Goal: Task Accomplishment & Management: Use online tool/utility

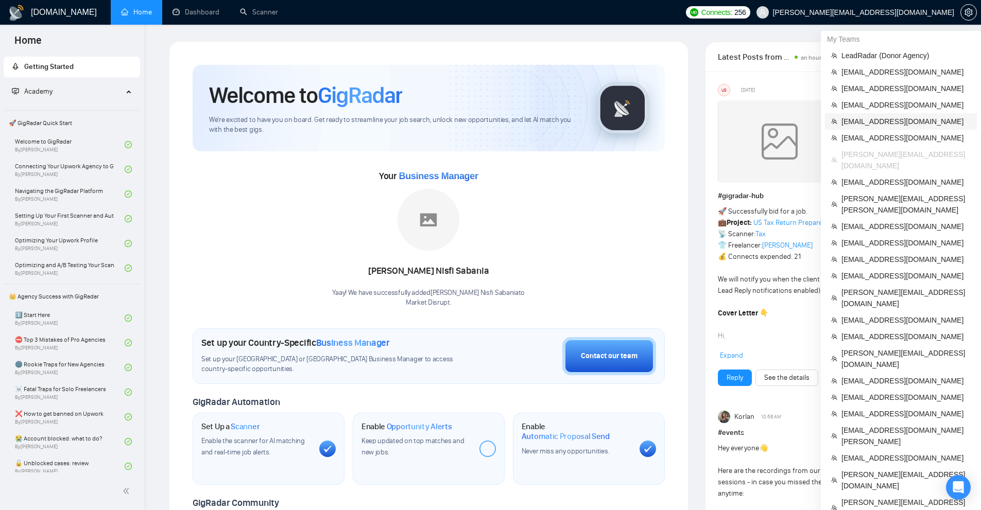
click at [883, 120] on span "[EMAIL_ADDRESS][DOMAIN_NAME]" at bounding box center [905, 121] width 129 height 11
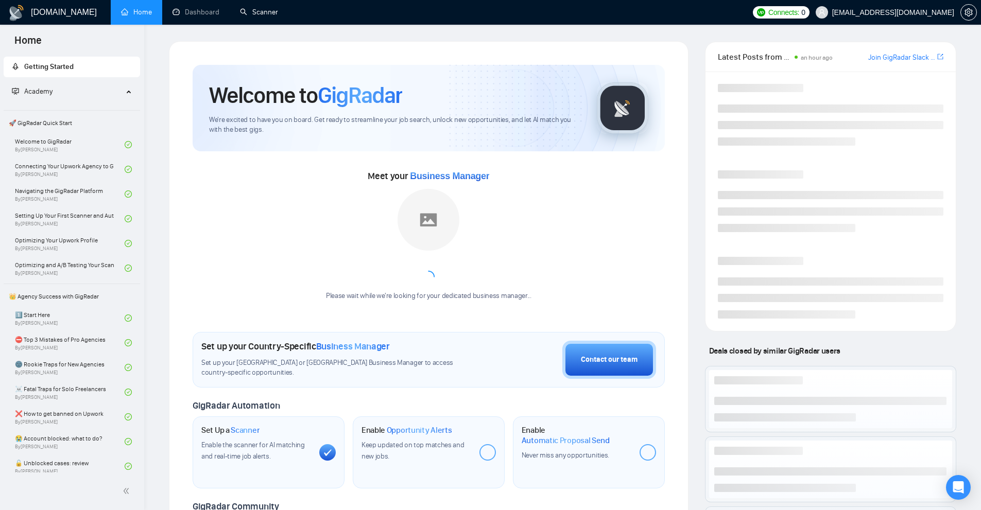
click at [300, 6] on ul "Home Dashboard Scanner" at bounding box center [427, 12] width 640 height 25
click at [262, 12] on link "Scanner" at bounding box center [259, 12] width 38 height 9
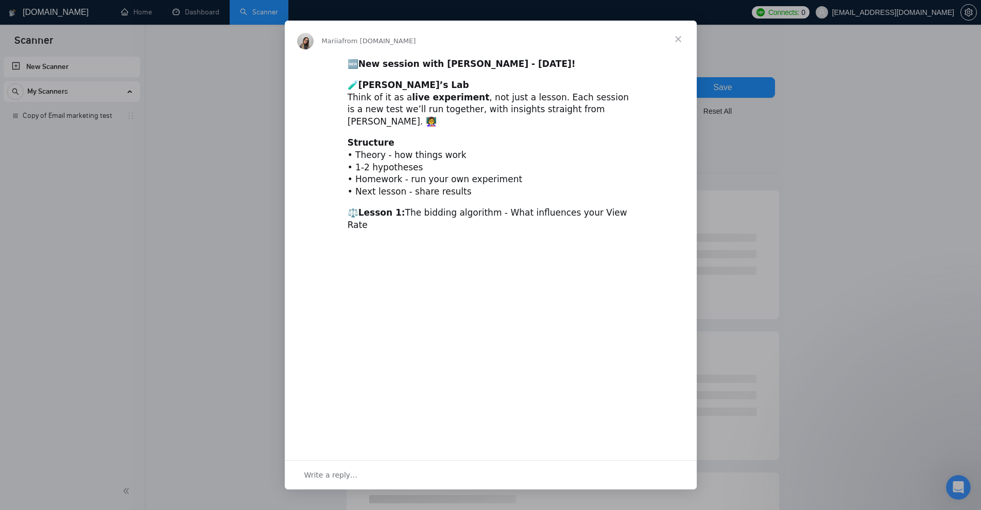
click at [200, 125] on div "Intercom messenger" at bounding box center [490, 255] width 981 height 510
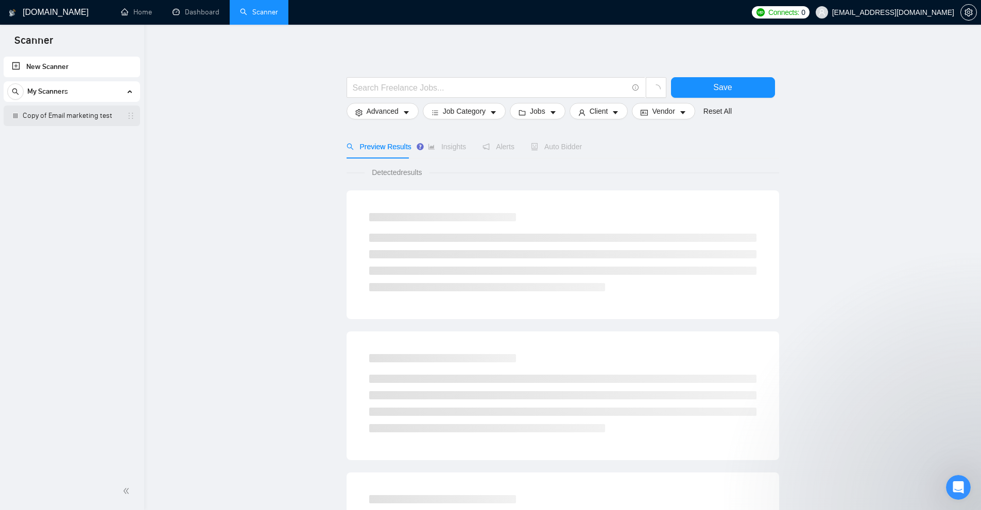
click at [53, 119] on link "Copy of Email marketing test" at bounding box center [72, 116] width 98 height 21
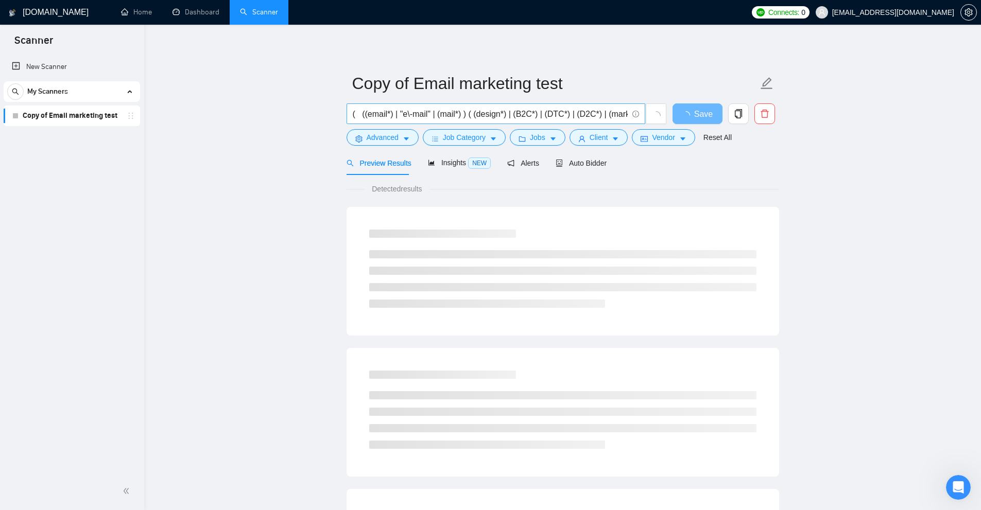
scroll to position [0, 455]
click at [499, 114] on input "( ((email*) | "e\-mail" | (mail*) ) ( (design*) | (B2C*) | (DTC*) | (D2C*) | (m…" at bounding box center [490, 114] width 275 height 13
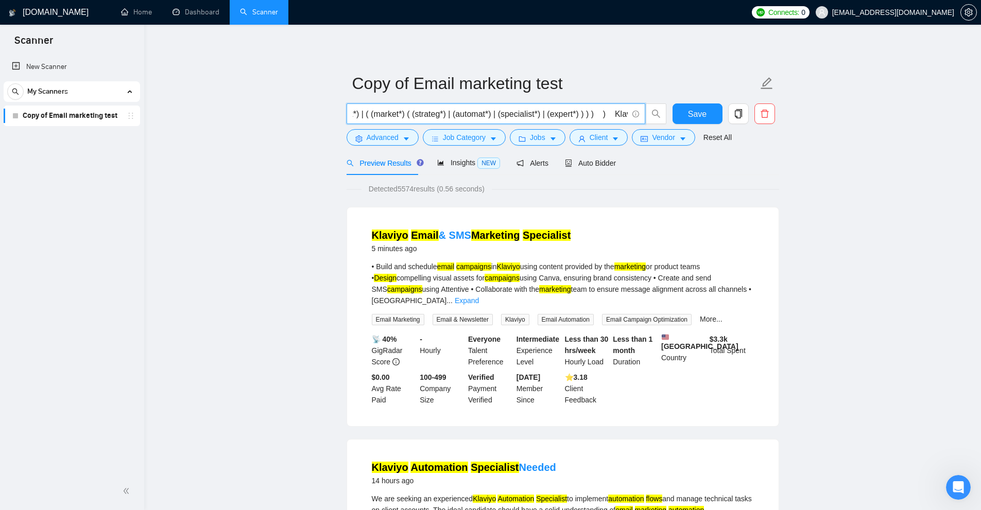
scroll to position [0, 0]
click at [499, 118] on input "( ((email*) | "e\-mail" | (mail*) ) ( (design*) | (B2C*) | (DTC*) | (D2C*) | (m…" at bounding box center [490, 114] width 275 height 13
click at [456, 118] on input "( ((email*) | "e\-mail" | (mail*) ) ( (design*) | (B2C*) | (DTC*) | (D2C*) | (m…" at bounding box center [490, 114] width 275 height 13
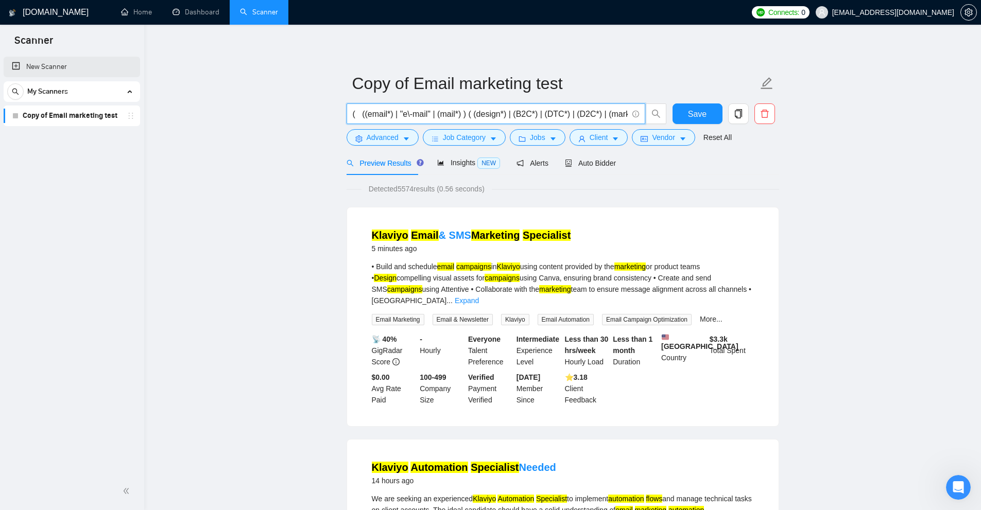
click at [38, 73] on link "New Scanner" at bounding box center [72, 67] width 120 height 21
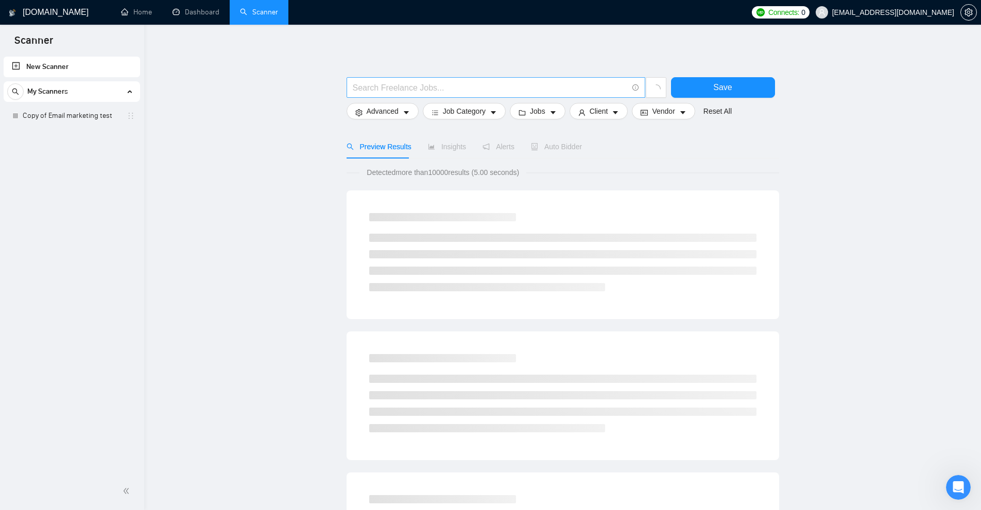
click at [430, 90] on input "text" at bounding box center [490, 87] width 275 height 13
paste input "(e\-mail*)"
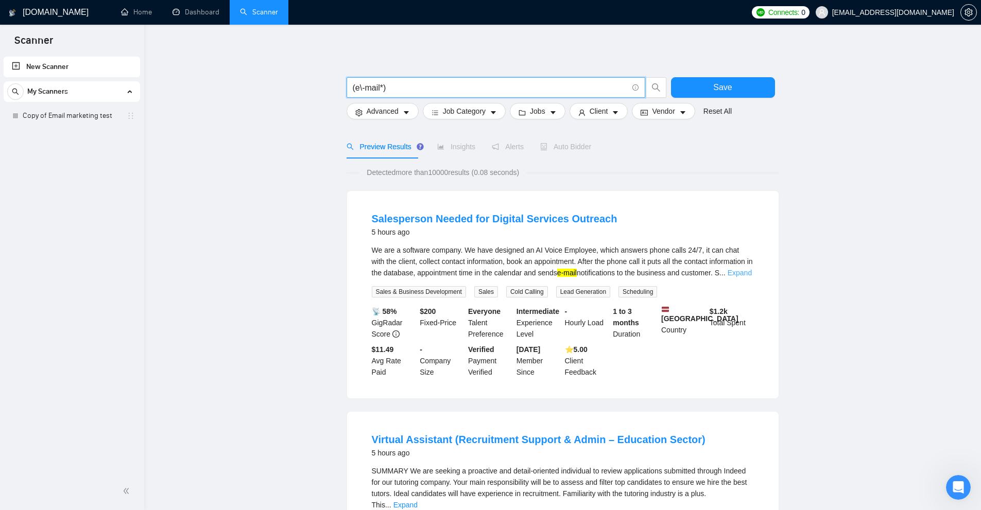
click at [750, 269] on link "Expand" at bounding box center [739, 273] width 24 height 8
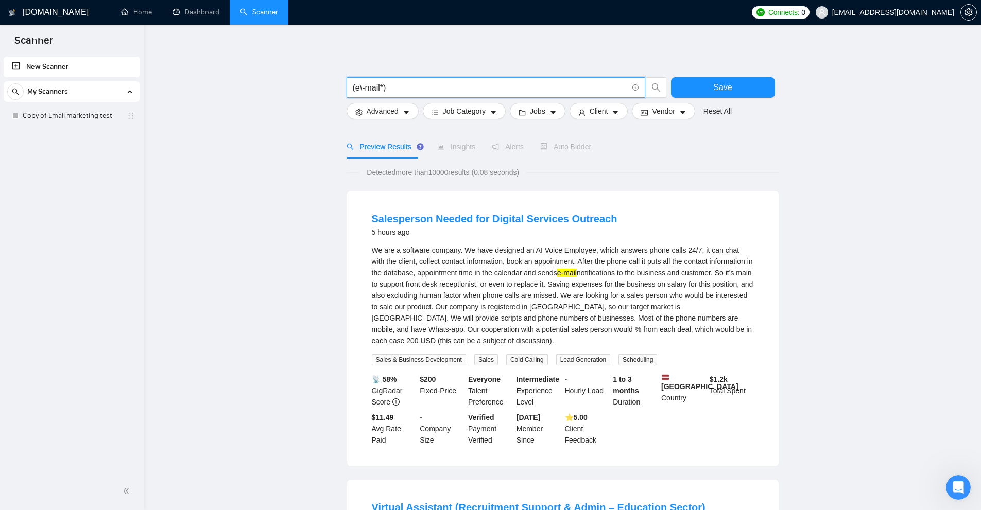
click at [428, 91] on input "(e\-mail*)" at bounding box center [490, 87] width 275 height 13
paste input ""direct to customer""
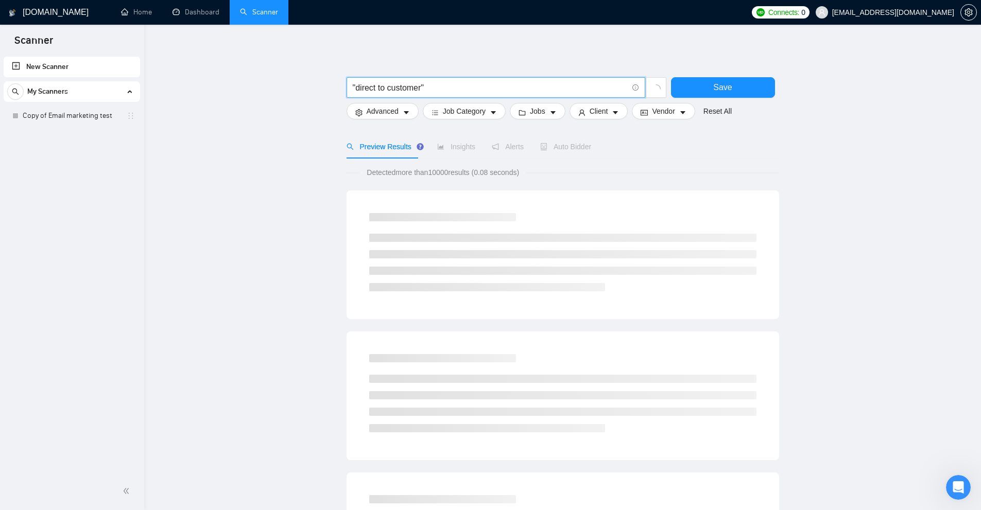
drag, startPoint x: 449, startPoint y: 91, endPoint x: 267, endPoint y: 99, distance: 182.4
click at [272, 99] on main ""direct to customer" Save Advanced Job Category Jobs Client Vendor Reset All Pr…" at bounding box center [563, 474] width 804 height 867
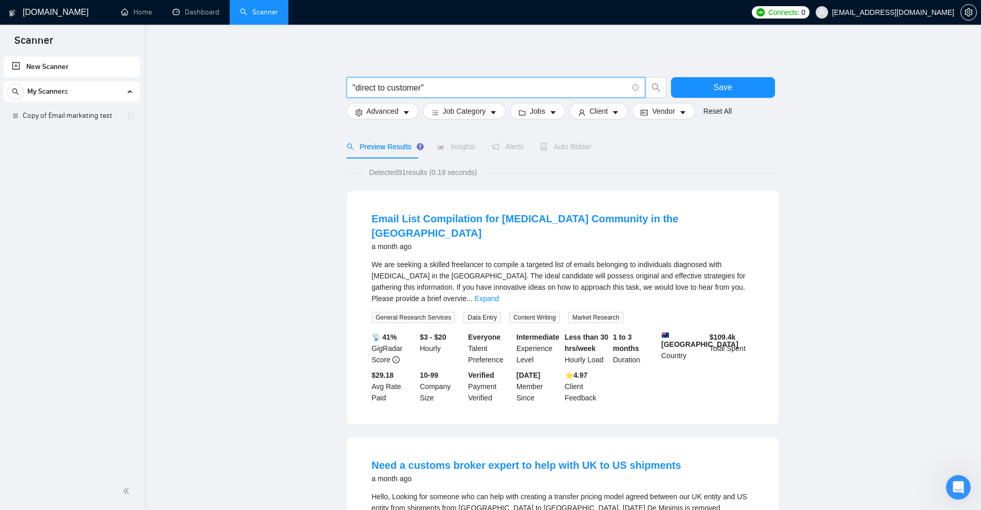
type input ""direct to customer""
click at [749, 273] on div "We are seeking a skilled freelancer to compile a targeted list of emails belong…" at bounding box center [563, 281] width 382 height 45
click at [499, 294] on link "Expand" at bounding box center [487, 298] width 24 height 8
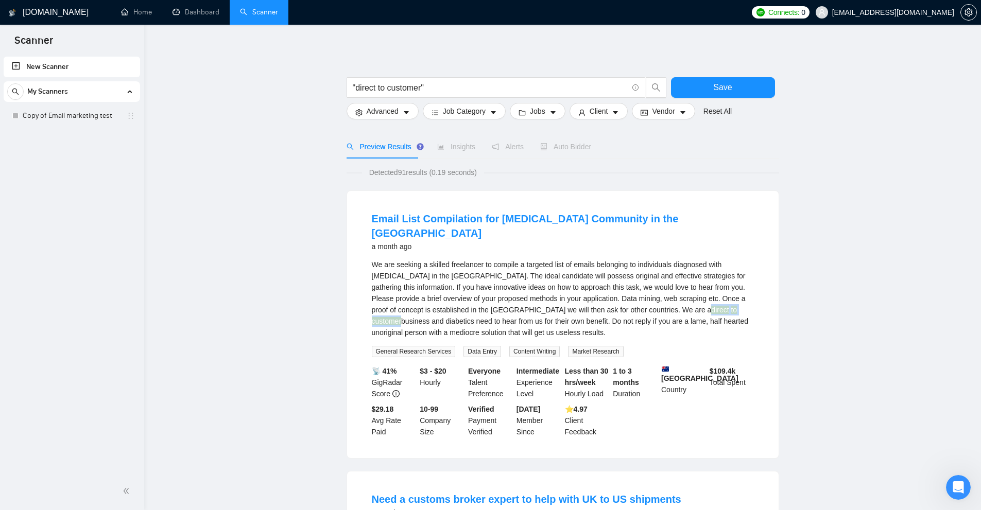
drag, startPoint x: 529, startPoint y: 295, endPoint x: 574, endPoint y: 297, distance: 44.8
click at [574, 297] on div "We are seeking a skilled freelancer to compile a targeted list of emails belong…" at bounding box center [563, 298] width 382 height 79
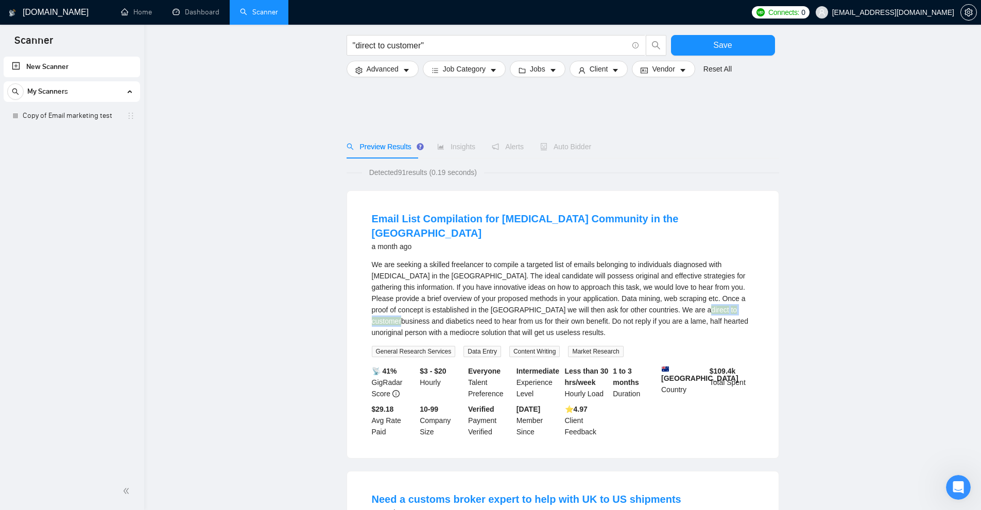
scroll to position [966, 0]
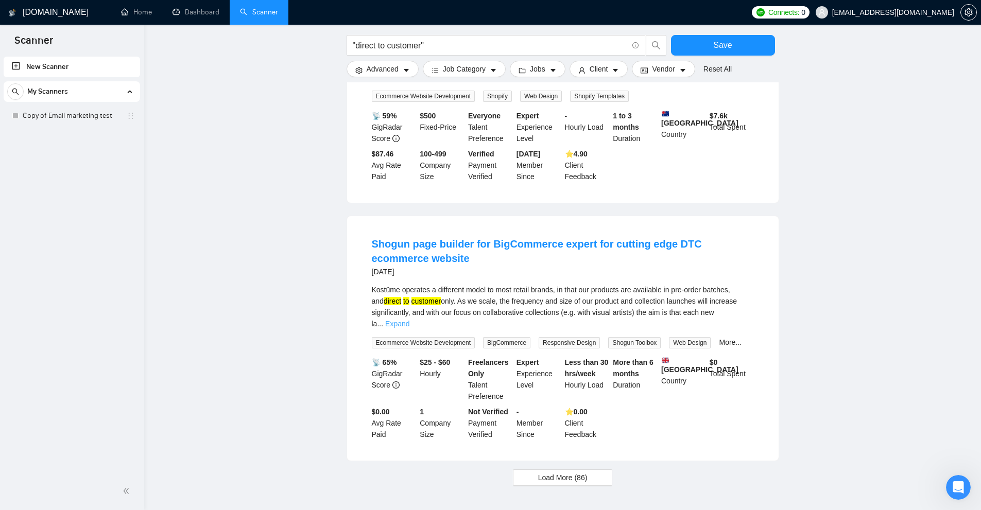
click at [409, 320] on link "Expand" at bounding box center [397, 324] width 24 height 8
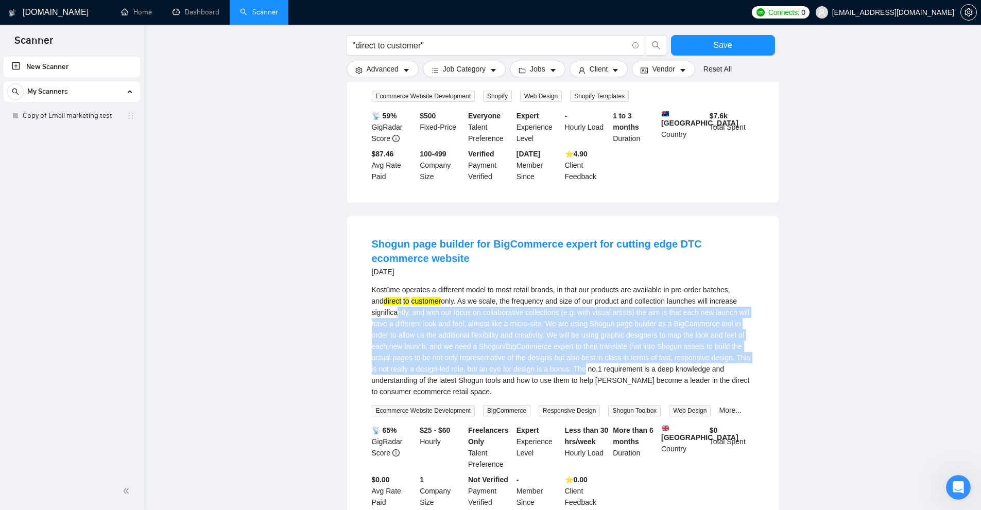
drag, startPoint x: 482, startPoint y: 298, endPoint x: 604, endPoint y: 323, distance: 124.7
click at [602, 324] on div "Kostüme operates a different model to most retail brands, in that our products …" at bounding box center [563, 340] width 382 height 113
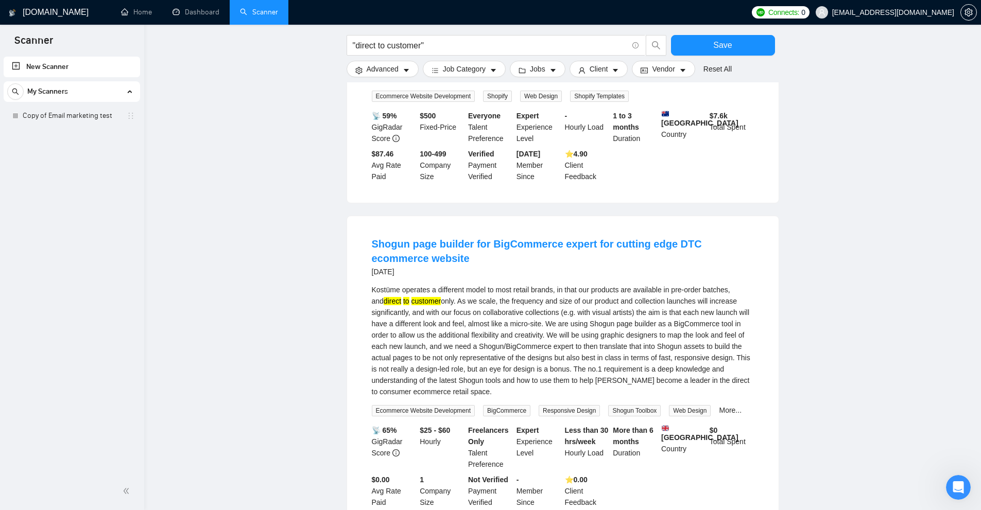
click at [604, 323] on div "Kostüme operates a different model to most retail brands, in that our products …" at bounding box center [563, 340] width 382 height 113
click at [502, 337] on div "Kostüme operates a different model to most retail brands, in that our products …" at bounding box center [563, 340] width 382 height 113
click at [493, 349] on div "Kostüme operates a different model to most retail brands, in that our products …" at bounding box center [563, 340] width 382 height 113
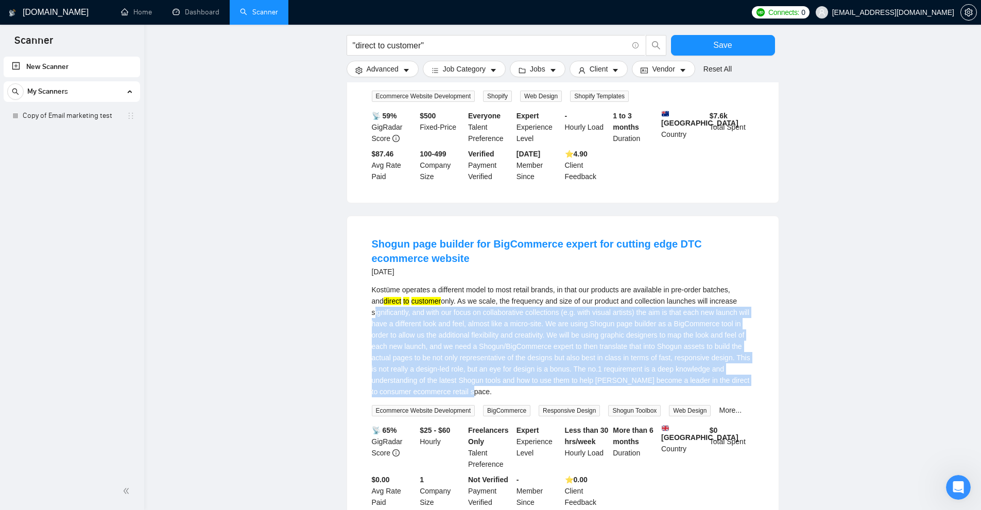
drag, startPoint x: 502, startPoint y: 348, endPoint x: 370, endPoint y: 272, distance: 152.9
click at [370, 272] on li "Shogun page builder for BigCommerce expert for cutting edge DTC ecommerce websi…" at bounding box center [562, 373] width 407 height 288
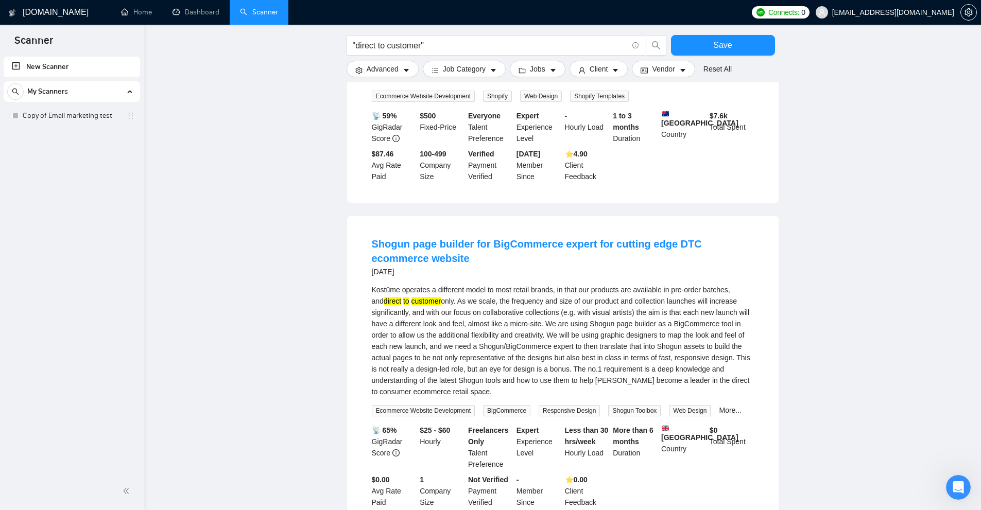
click at [403, 297] on mark "to" at bounding box center [406, 301] width 6 height 8
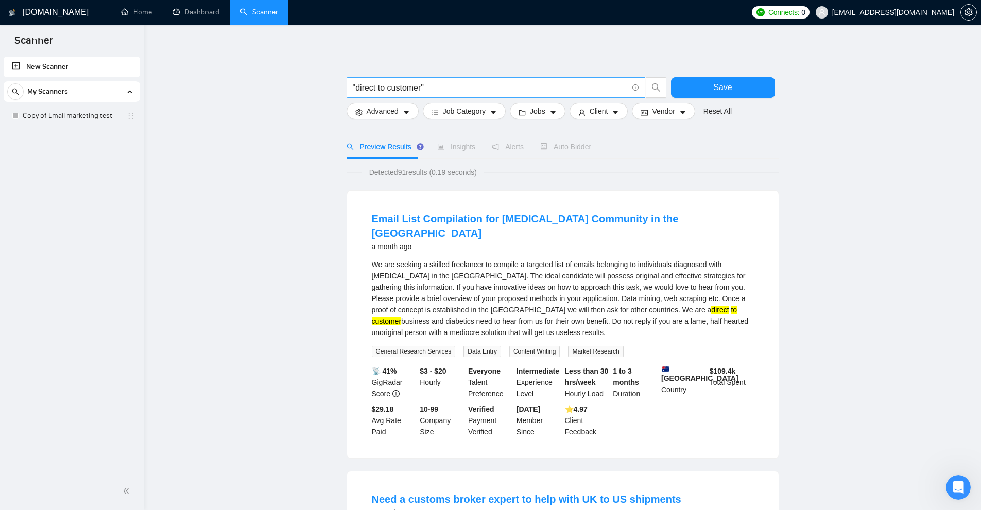
click at [441, 92] on input ""direct to customer"" at bounding box center [490, 87] width 275 height 13
click at [68, 114] on link "Copy of Email marketing test" at bounding box center [72, 116] width 98 height 21
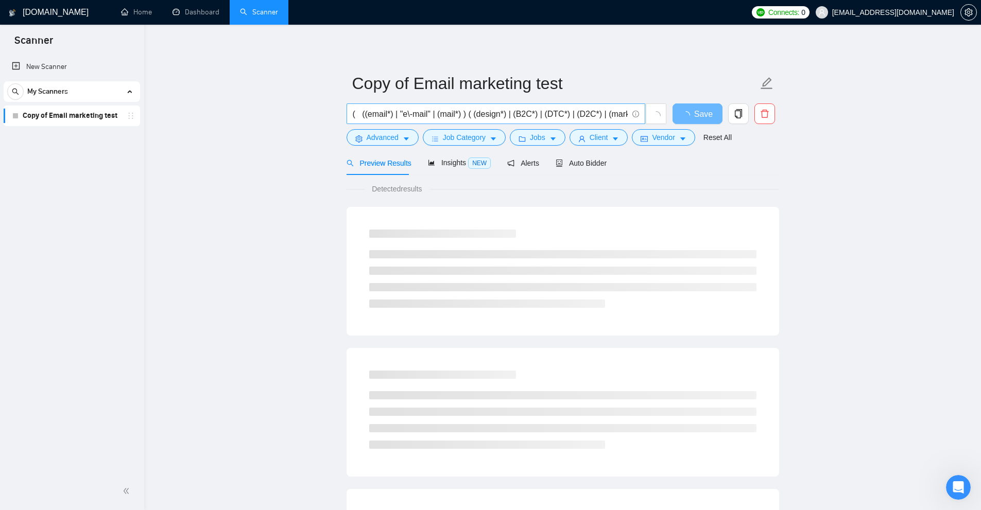
click at [430, 111] on input "( ((email*) | "e\-mail" | (mail*) ) ( (design*) | (B2C*) | (DTC*) | (D2C*) | (m…" at bounding box center [490, 114] width 275 height 13
paste input "(email*) | "e mail" | (e\-mail*) | (mail*) | "e \-mail" | "e\- mail" )) ( (desi…"
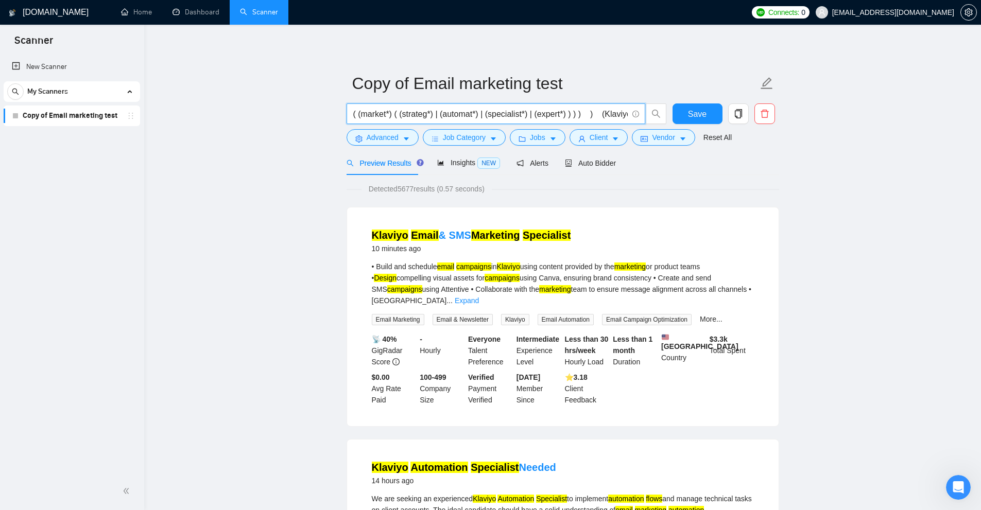
type input "( (( (email*) | "e mail" | (e\-mail*) | (mail*) | "e \-mail" | "e\- mail" )) ( …"
drag, startPoint x: 440, startPoint y: 187, endPoint x: 455, endPoint y: 187, distance: 14.9
click at [455, 187] on span "Detected 5677 results (0.57 seconds)" at bounding box center [426, 188] width 130 height 11
click at [458, 188] on span "Detected 5677 results (0.57 seconds)" at bounding box center [426, 188] width 130 height 11
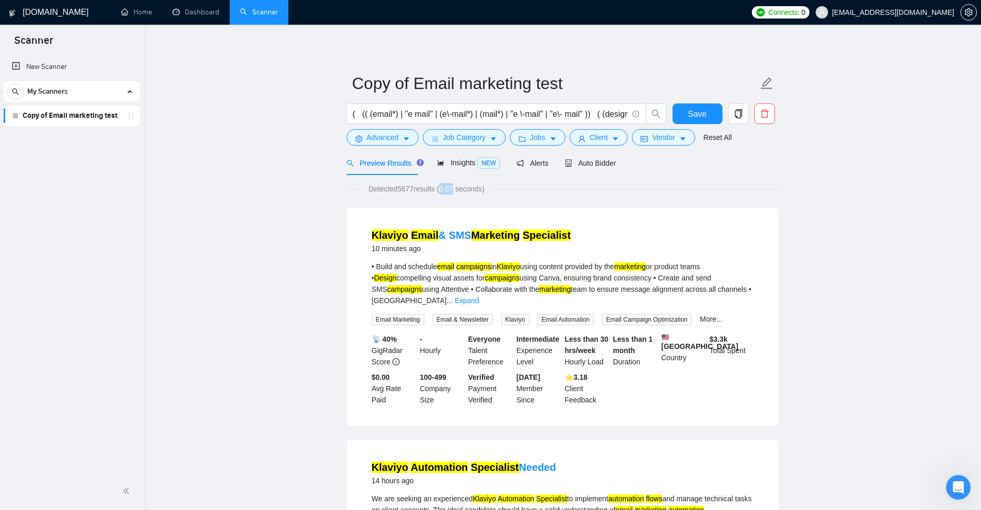
drag, startPoint x: 454, startPoint y: 188, endPoint x: 443, endPoint y: 193, distance: 12.1
click at [443, 193] on span "Detected 5677 results (0.57 seconds)" at bounding box center [426, 188] width 130 height 11
click at [582, 165] on span "Auto Bidder" at bounding box center [590, 163] width 51 height 8
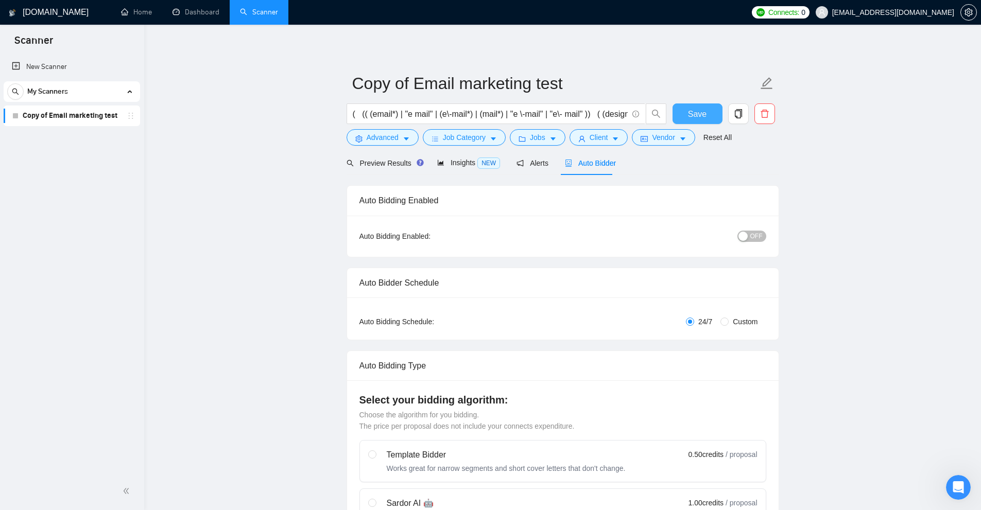
click at [703, 109] on span "Save" at bounding box center [697, 114] width 19 height 13
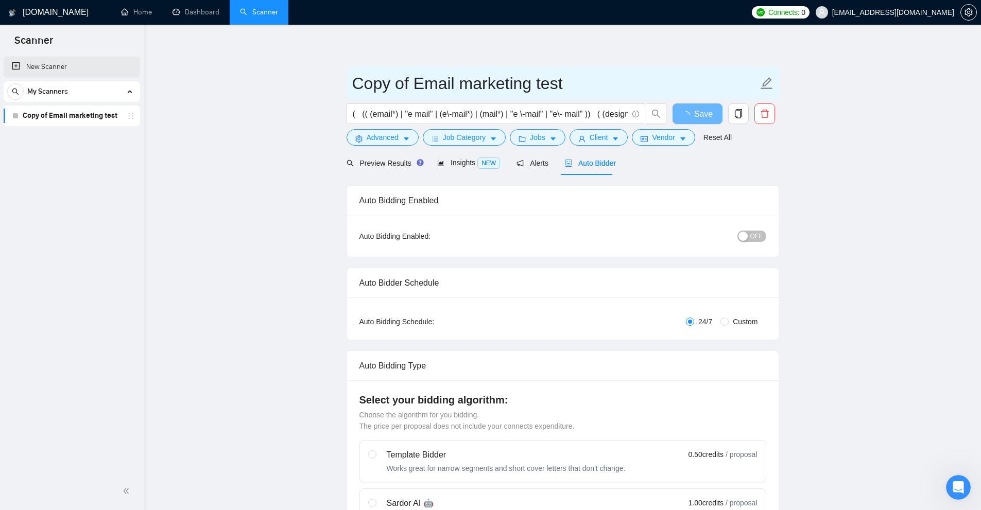
drag, startPoint x: 416, startPoint y: 82, endPoint x: 49, endPoint y: 65, distance: 367.0
click at [416, 80] on input "Email marketing test" at bounding box center [555, 84] width 406 height 26
drag, startPoint x: 472, startPoint y: 82, endPoint x: 620, endPoint y: 78, distance: 147.8
click at [620, 78] on input "Email marketing test" at bounding box center [555, 84] width 406 height 26
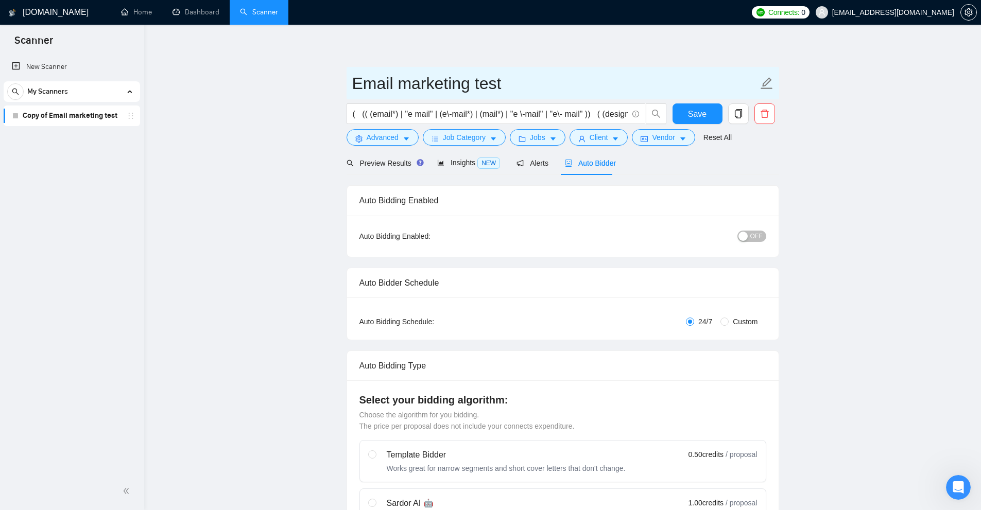
type input "Email marketing test"
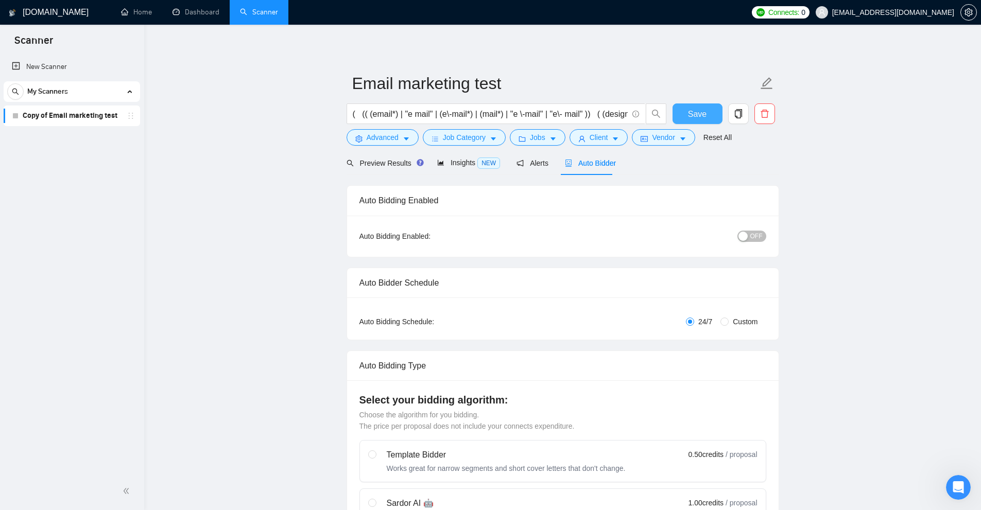
click at [702, 115] on span "Save" at bounding box center [697, 114] width 19 height 13
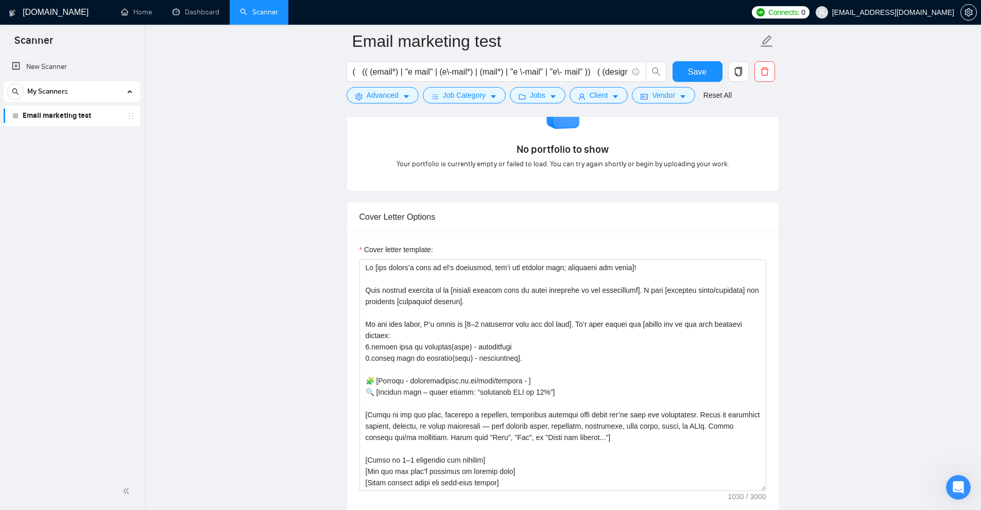
scroll to position [1292, 0]
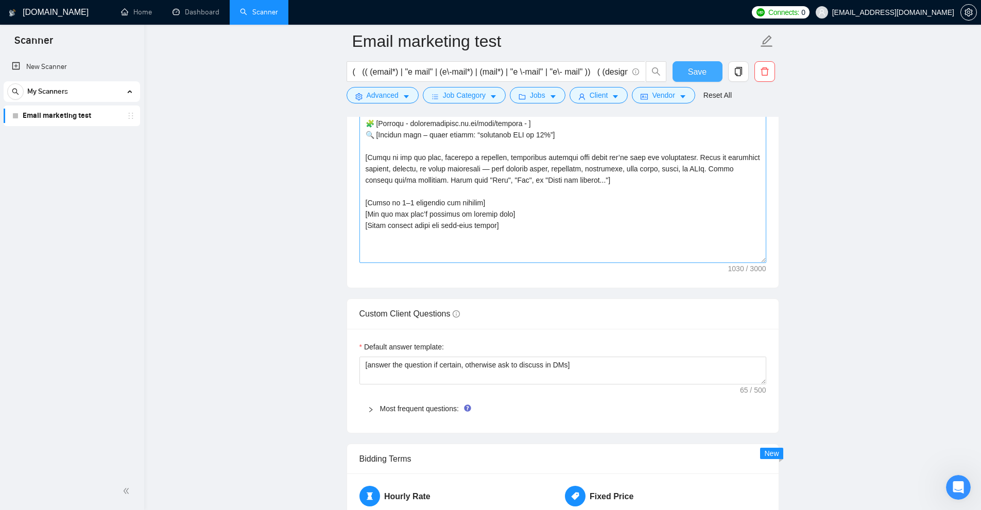
drag, startPoint x: 763, startPoint y: 228, endPoint x: 751, endPoint y: 269, distance: 42.9
click at [751, 263] on textarea "Cover letter template:" at bounding box center [562, 132] width 407 height 261
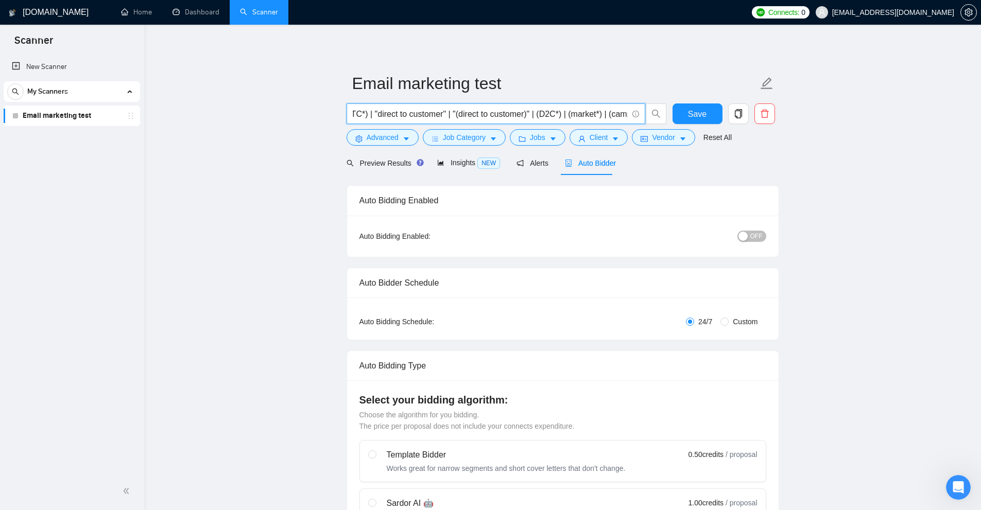
scroll to position [0, 758]
drag, startPoint x: 362, startPoint y: 115, endPoint x: 835, endPoint y: 128, distance: 472.8
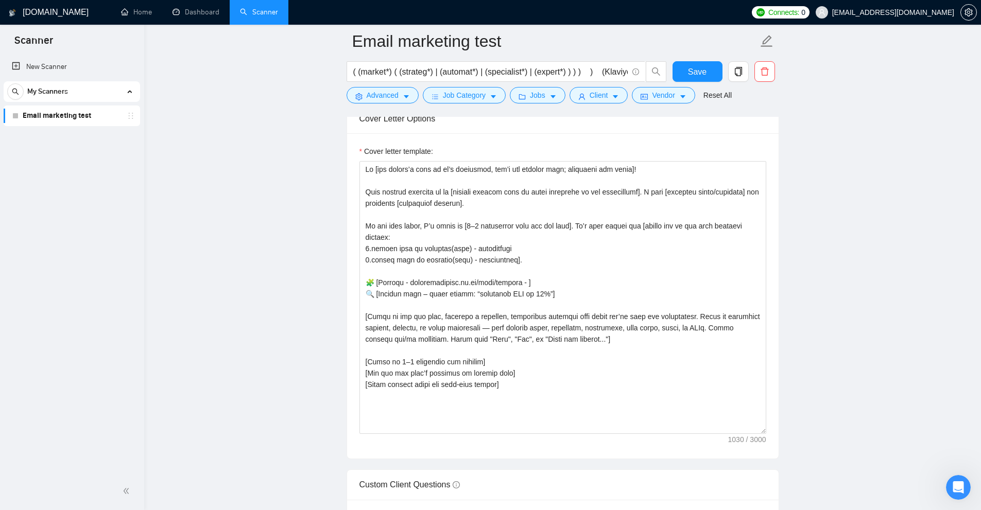
scroll to position [1184, 0]
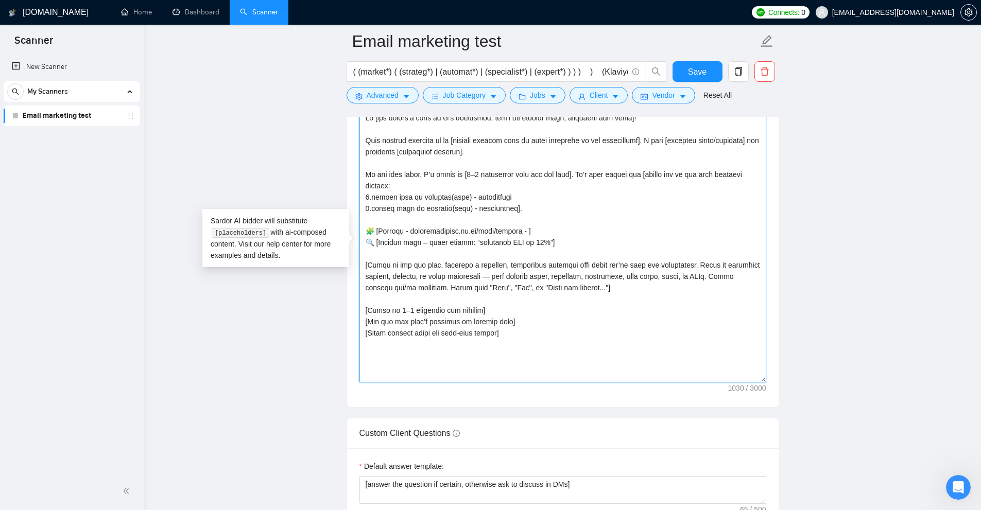
drag, startPoint x: 520, startPoint y: 339, endPoint x: 355, endPoint y: 310, distance: 167.7
click at [355, 310] on div "Cover letter template:" at bounding box center [562, 244] width 431 height 325
click at [461, 283] on textarea "Cover letter template:" at bounding box center [562, 246] width 407 height 273
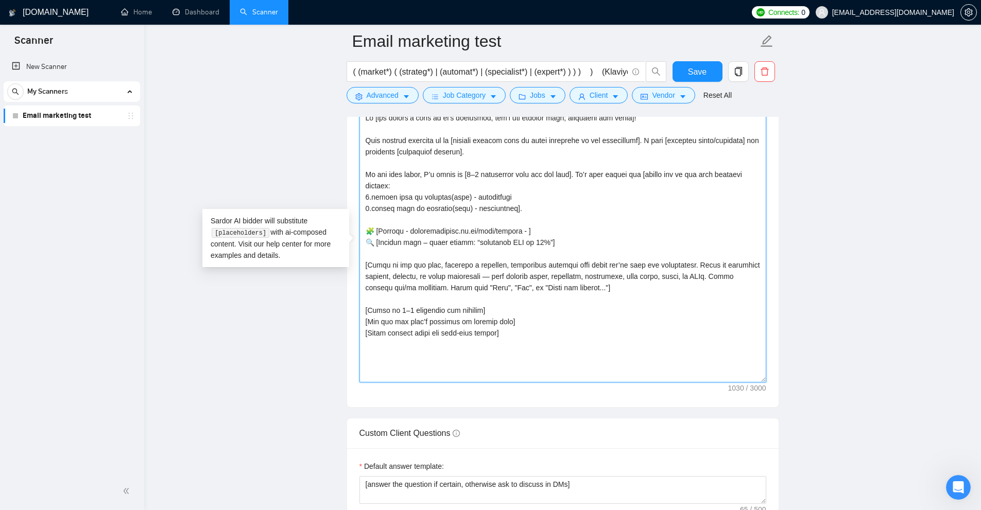
scroll to position [1081, 0]
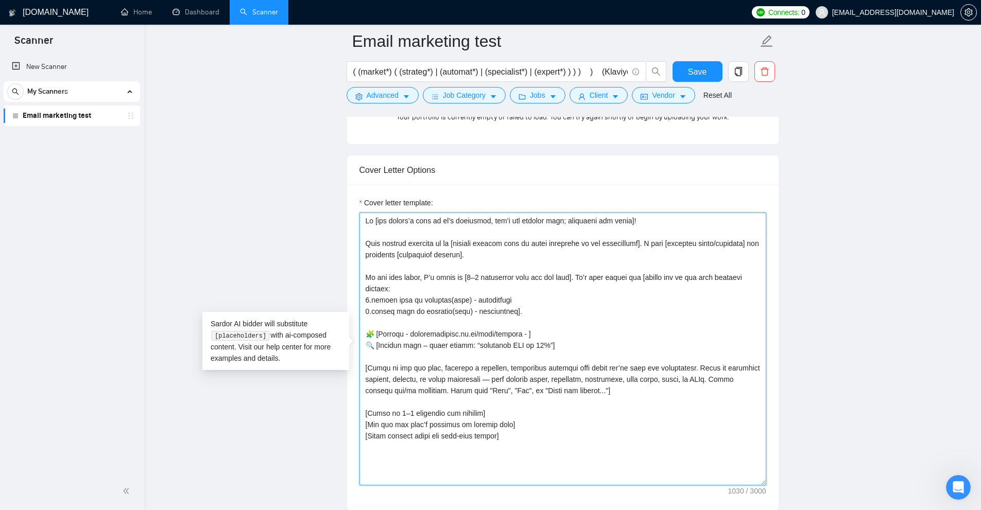
click at [541, 310] on textarea "Cover letter template:" at bounding box center [562, 349] width 407 height 273
drag, startPoint x: 514, startPoint y: 313, endPoint x: 349, endPoint y: 276, distance: 169.7
click at [349, 276] on div "Cover letter template:" at bounding box center [562, 347] width 431 height 325
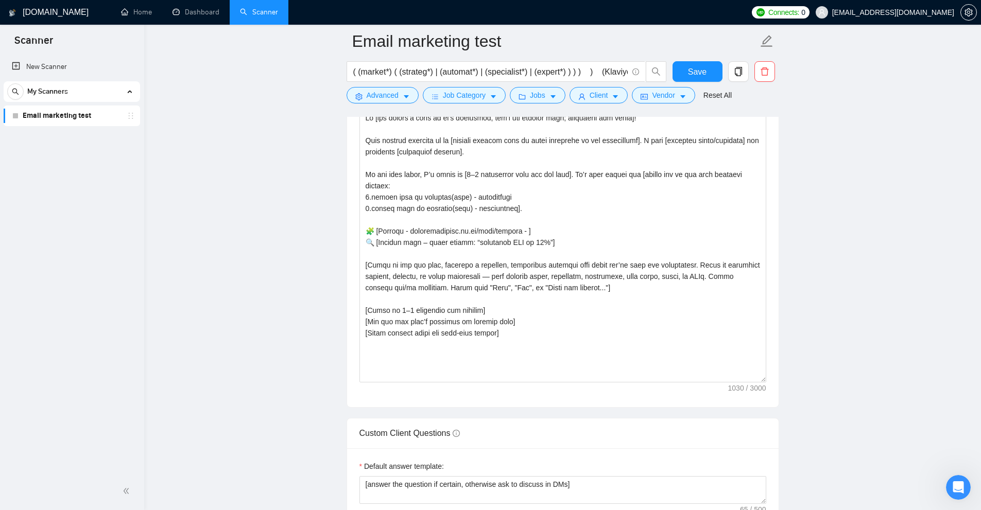
click at [818, 257] on main "Email marketing test ( (( (email*) | "e mail" | (e\-mail*) | (mail*) | "e \-mai…" at bounding box center [563, 259] width 804 height 2804
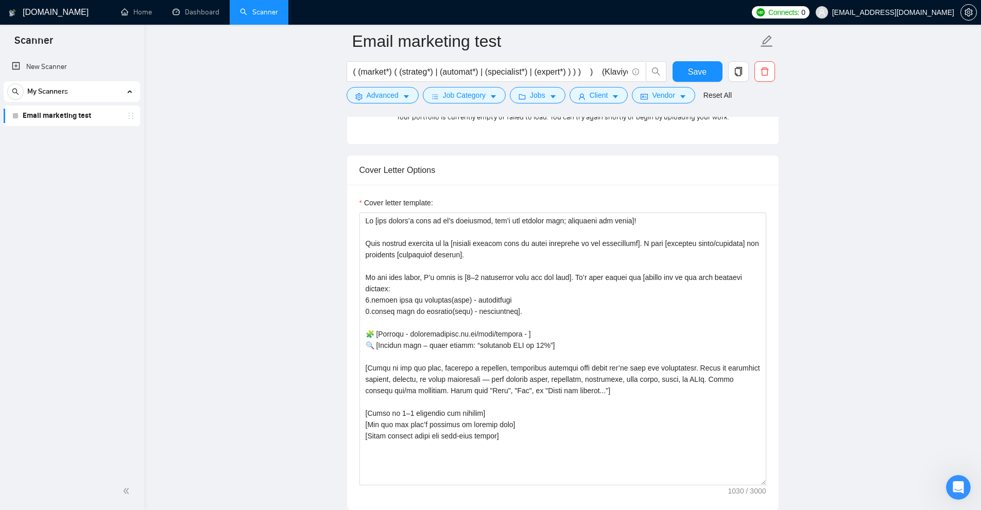
scroll to position [1133, 0]
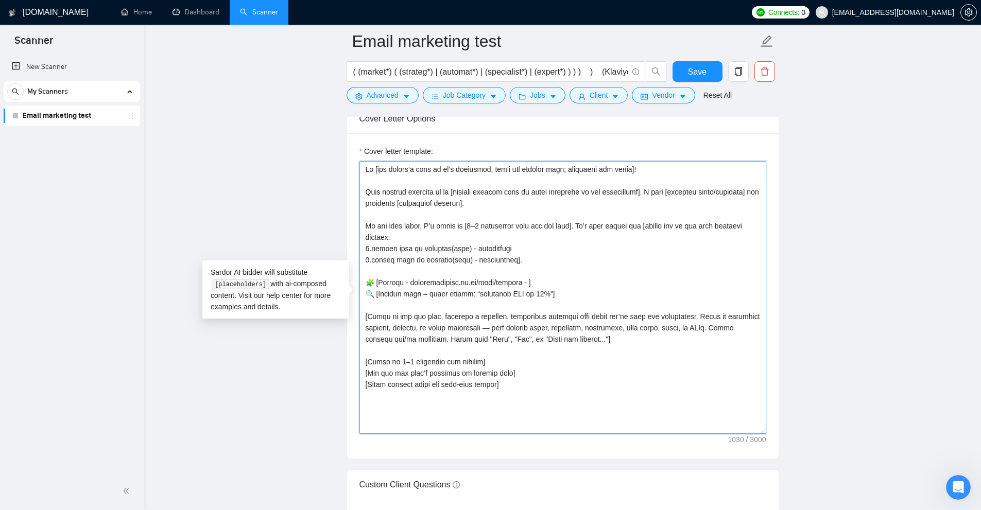
drag, startPoint x: 532, startPoint y: 401, endPoint x: 234, endPoint y: 136, distance: 399.3
click at [234, 136] on main "Email marketing test ( (( (email*) | "e mail" | (e\-mail*) | (mail*) | "e \-mai…" at bounding box center [563, 311] width 804 height 2804
click at [510, 297] on textarea "Cover letter template:" at bounding box center [562, 297] width 407 height 273
click at [513, 424] on textarea "Cover letter template:" at bounding box center [562, 297] width 407 height 273
click at [527, 413] on textarea "Cover letter template:" at bounding box center [562, 297] width 407 height 273
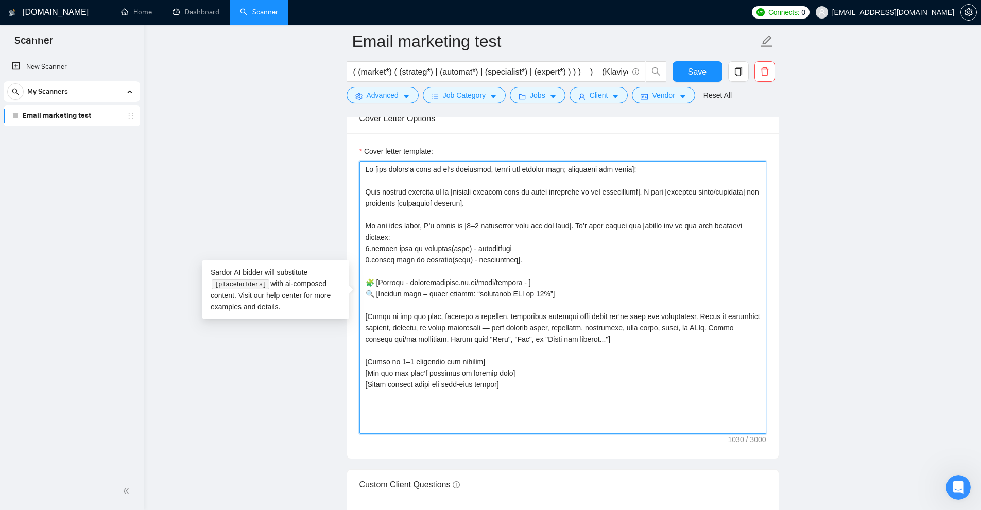
click at [499, 395] on textarea "Cover letter template:" at bounding box center [562, 297] width 407 height 273
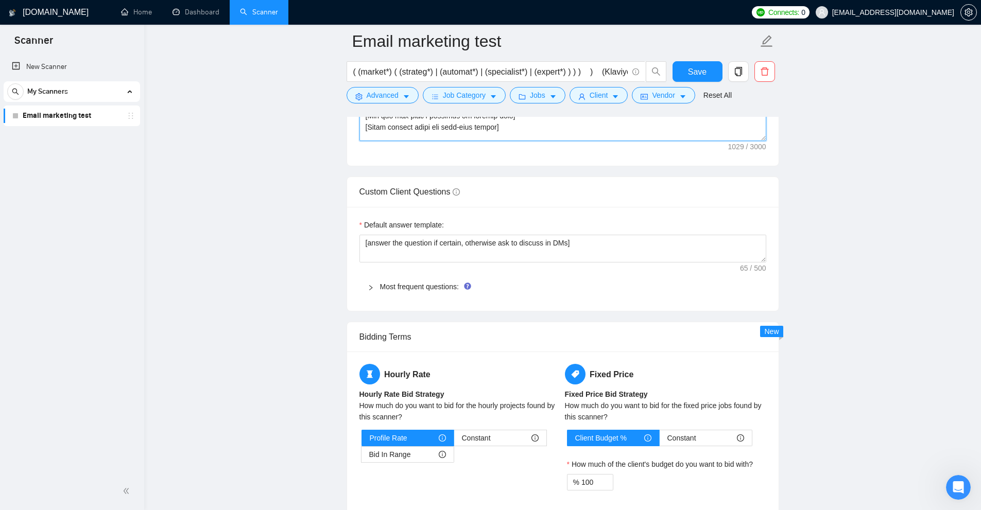
drag, startPoint x: 764, startPoint y: 173, endPoint x: 772, endPoint y: 137, distance: 36.5
click at [772, 137] on div "Cover letter template:" at bounding box center [562, 21] width 431 height 290
type textarea "Lo [ips dolors’a cons ad el’s doeiusmod, tem’i utl etdolor magn; aliquaeni adm …"
click at [869, 188] on main "Email marketing test ( (( (email*) | "e mail" | (e\-mail*) | (mail*) | "e \-mai…" at bounding box center [563, 35] width 804 height 2769
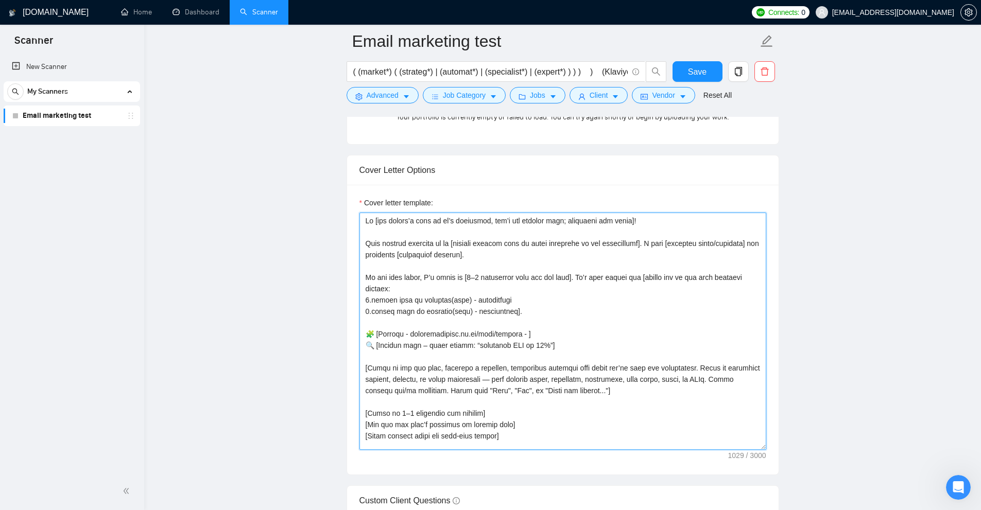
click at [676, 220] on textarea "Cover letter template:" at bounding box center [562, 331] width 407 height 237
click at [643, 234] on textarea "Cover letter template:" at bounding box center [562, 331] width 407 height 237
click at [516, 268] on textarea "Cover letter template:" at bounding box center [562, 331] width 407 height 237
click at [410, 325] on textarea "Cover letter template:" at bounding box center [562, 331] width 407 height 237
click at [394, 357] on textarea "Cover letter template:" at bounding box center [562, 331] width 407 height 237
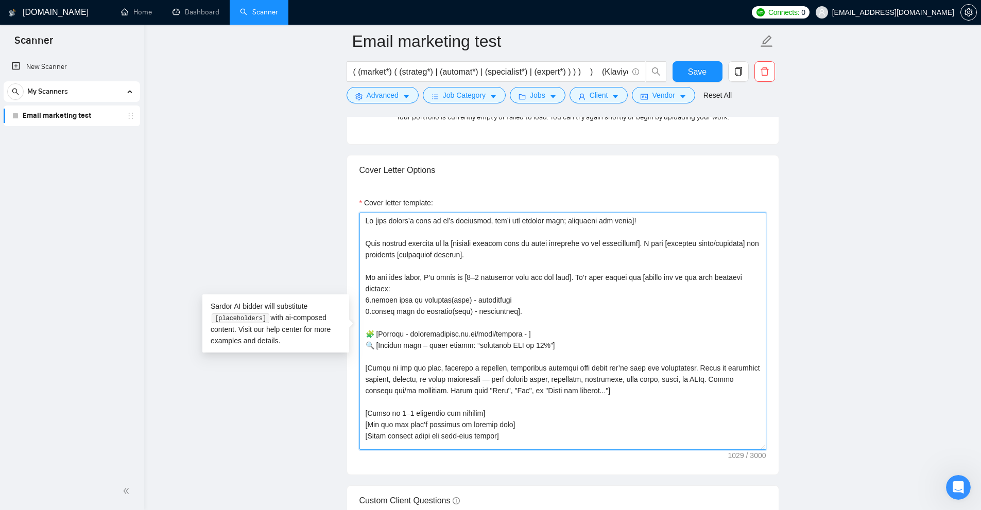
scroll to position [1184, 0]
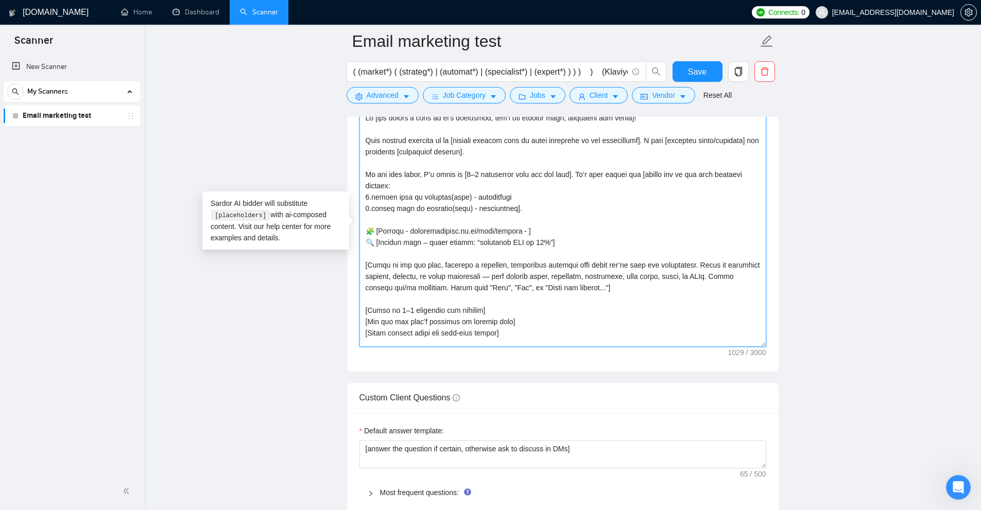
click at [384, 299] on textarea "Cover letter template:" at bounding box center [562, 228] width 407 height 237
click at [587, 288] on textarea "Cover letter template:" at bounding box center [562, 228] width 407 height 237
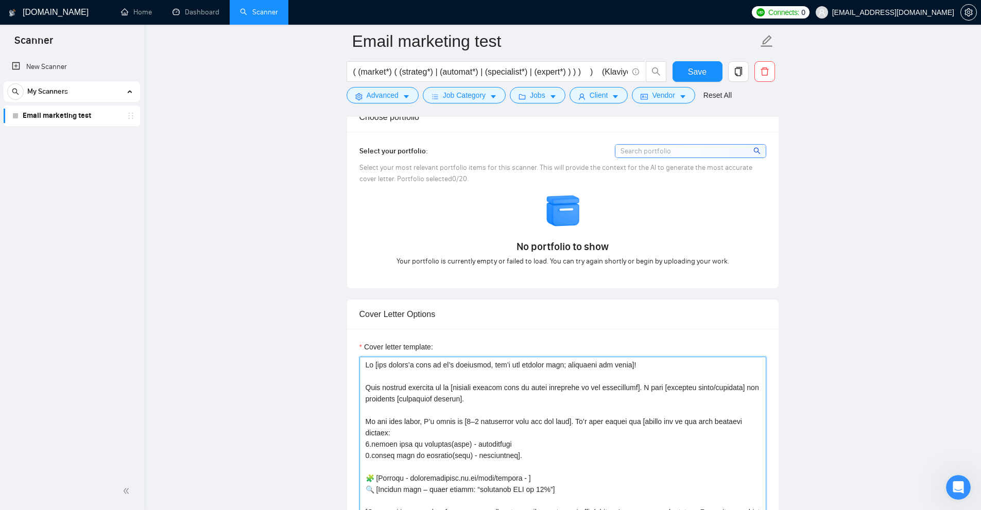
scroll to position [1246, 0]
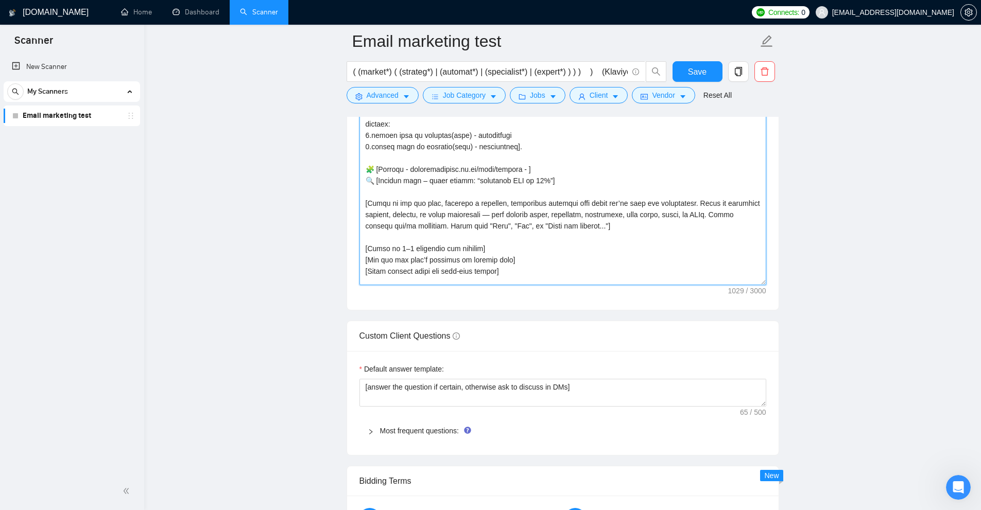
click at [514, 269] on textarea "Cover letter template:" at bounding box center [562, 166] width 407 height 237
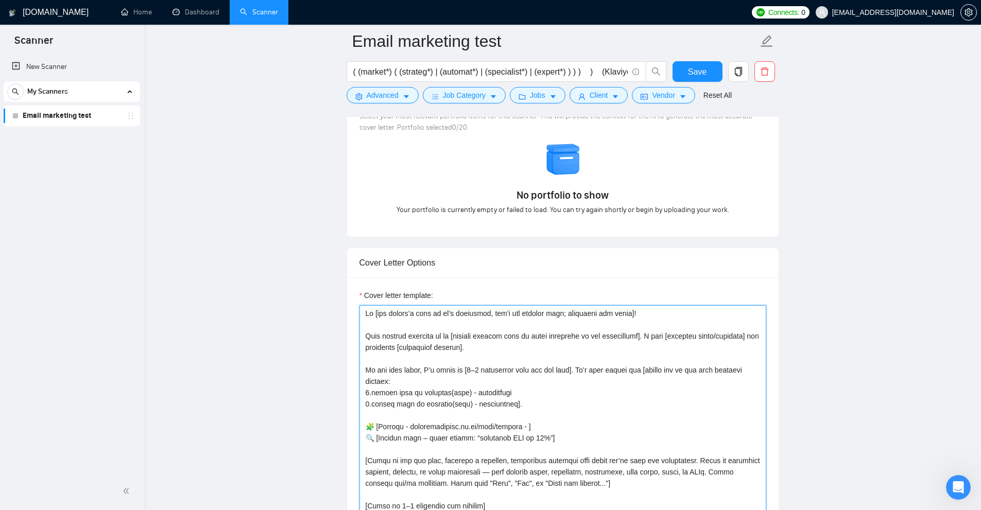
click at [646, 314] on textarea "Cover letter template:" at bounding box center [562, 423] width 407 height 237
click at [605, 322] on textarea "Cover letter template:" at bounding box center [562, 423] width 407 height 237
click at [488, 354] on textarea "Cover letter template:" at bounding box center [562, 423] width 407 height 237
click at [452, 414] on textarea "Cover letter template:" at bounding box center [562, 423] width 407 height 237
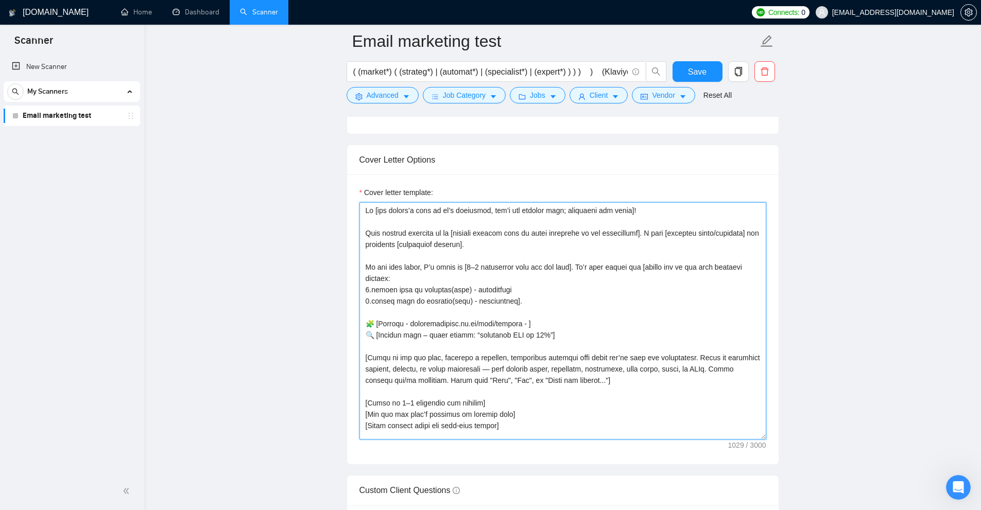
click at [413, 346] on textarea "Cover letter template:" at bounding box center [562, 320] width 407 height 237
click at [419, 394] on textarea "Cover letter template:" at bounding box center [562, 320] width 407 height 237
click at [548, 437] on textarea "Cover letter template:" at bounding box center [562, 320] width 407 height 237
click at [543, 416] on textarea "Cover letter template:" at bounding box center [562, 320] width 407 height 237
click at [544, 403] on textarea "Cover letter template:" at bounding box center [562, 320] width 407 height 237
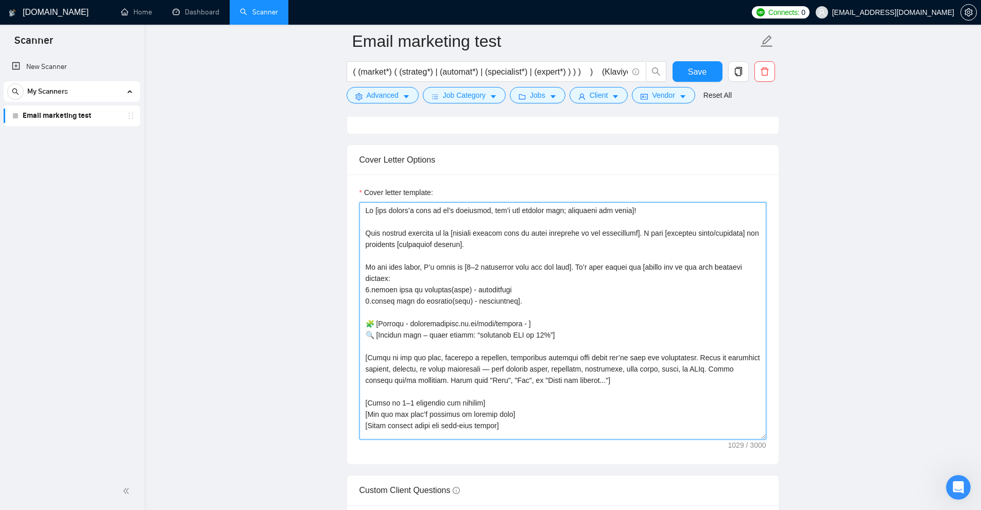
click at [602, 378] on textarea "Cover letter template:" at bounding box center [562, 320] width 407 height 237
click at [550, 334] on textarea "Cover letter template:" at bounding box center [562, 320] width 407 height 237
click at [558, 326] on textarea "Cover letter template:" at bounding box center [562, 320] width 407 height 237
click at [518, 299] on textarea "Cover letter template:" at bounding box center [562, 320] width 407 height 237
click at [525, 291] on textarea "Cover letter template:" at bounding box center [562, 320] width 407 height 237
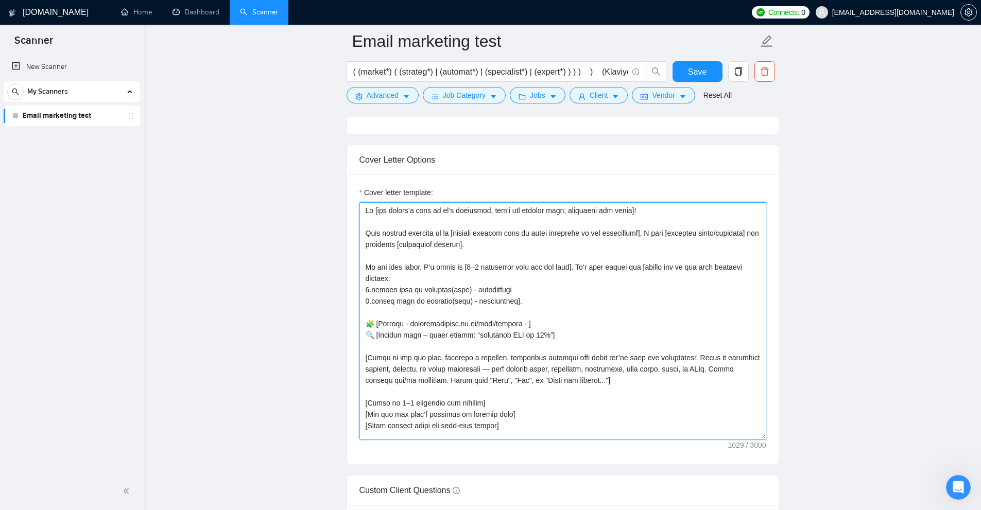
click at [460, 265] on textarea "Cover letter template:" at bounding box center [562, 320] width 407 height 237
click at [481, 241] on textarea "Cover letter template:" at bounding box center [562, 320] width 407 height 237
click at [636, 206] on textarea "Cover letter template:" at bounding box center [562, 320] width 407 height 237
drag, startPoint x: 636, startPoint y: 206, endPoint x: 650, endPoint y: 208, distance: 14.0
click at [650, 208] on textarea "Cover letter template:" at bounding box center [562, 320] width 407 height 237
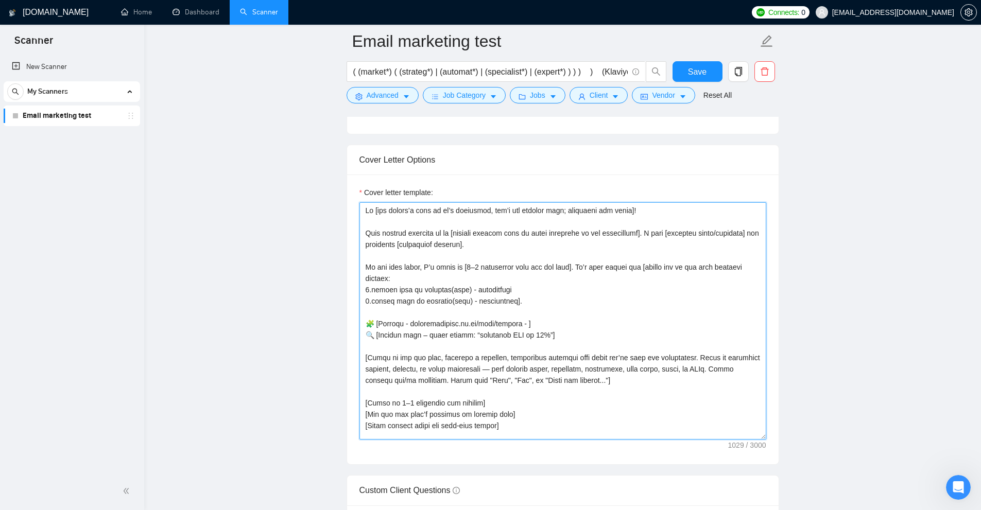
click at [650, 208] on textarea "Cover letter template:" at bounding box center [562, 320] width 407 height 237
drag, startPoint x: 482, startPoint y: 244, endPoint x: 497, endPoint y: 242, distance: 15.5
click at [497, 242] on textarea "Cover letter template:" at bounding box center [562, 320] width 407 height 237
drag, startPoint x: 385, startPoint y: 278, endPoint x: 441, endPoint y: 282, distance: 56.2
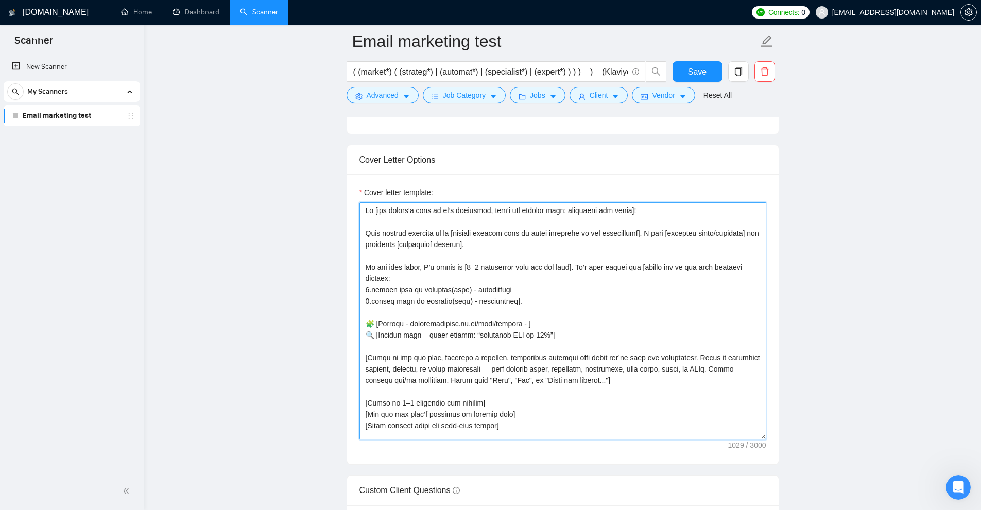
click at [426, 277] on textarea "Cover letter template:" at bounding box center [562, 320] width 407 height 237
drag, startPoint x: 505, startPoint y: 300, endPoint x: 510, endPoint y: 299, distance: 5.3
click at [510, 299] on textarea "Cover letter template:" at bounding box center [562, 320] width 407 height 237
click at [511, 299] on textarea "Cover letter template:" at bounding box center [562, 320] width 407 height 237
drag, startPoint x: 516, startPoint y: 301, endPoint x: 507, endPoint y: 303, distance: 9.4
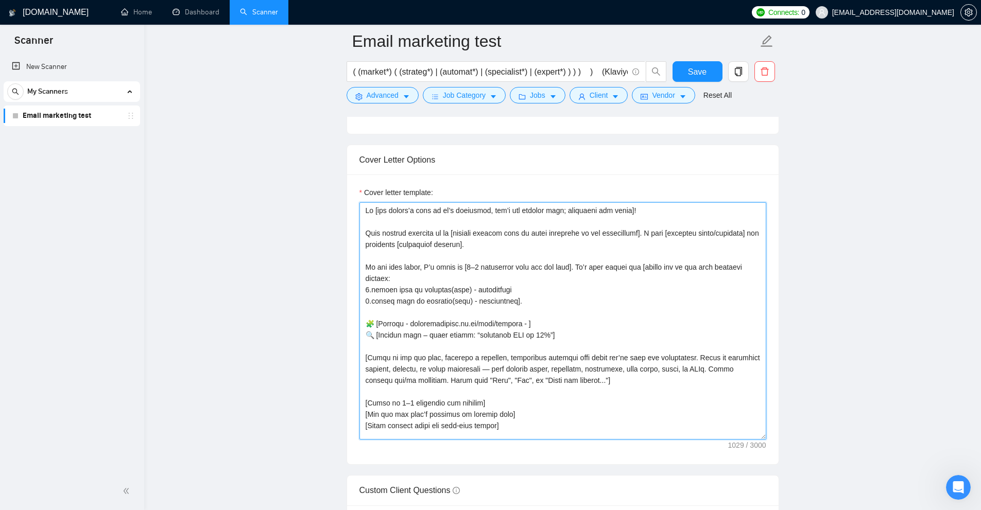
click at [507, 303] on textarea "Cover letter template:" at bounding box center [562, 320] width 407 height 237
click at [553, 329] on textarea "Cover letter template:" at bounding box center [562, 320] width 407 height 237
click at [559, 323] on textarea "Cover letter template:" at bounding box center [562, 320] width 407 height 237
drag, startPoint x: 483, startPoint y: 329, endPoint x: 340, endPoint y: 328, distance: 143.1
click at [340, 328] on main "Email marketing test ( (( (email*) | "e mail" | (e\-mail*) | (mail*) | "e \-mai…" at bounding box center [563, 334] width 804 height 2769
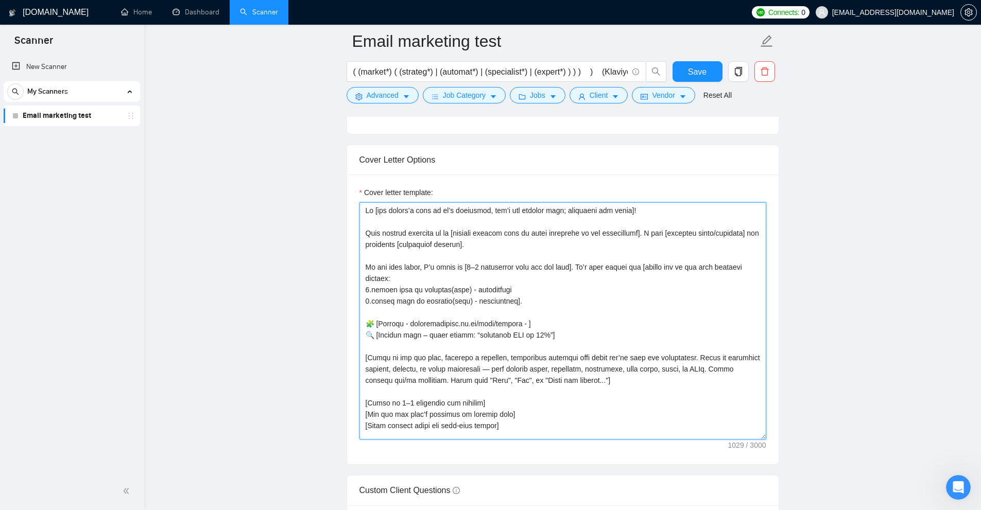
click at [517, 353] on textarea "Cover letter template:" at bounding box center [562, 320] width 407 height 237
drag, startPoint x: 545, startPoint y: 334, endPoint x: 551, endPoint y: 334, distance: 5.7
click at [547, 334] on textarea "Cover letter template:" at bounding box center [562, 320] width 407 height 237
drag, startPoint x: 558, startPoint y: 334, endPoint x: 343, endPoint y: 320, distance: 215.1
click at [343, 320] on main "Email marketing test ( (( (email*) | "e mail" | (e\-mail*) | (mail*) | "e \-mai…" at bounding box center [563, 334] width 804 height 2769
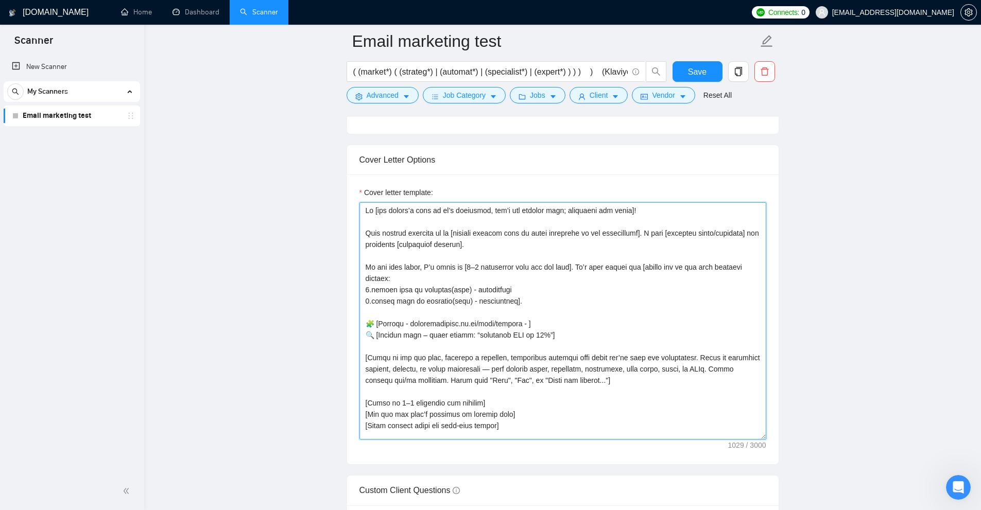
click at [534, 325] on textarea "Cover letter template:" at bounding box center [562, 320] width 407 height 237
drag, startPoint x: 557, startPoint y: 334, endPoint x: 353, endPoint y: 321, distance: 204.3
click at [353, 321] on div "Cover letter template:" at bounding box center [562, 320] width 431 height 290
click at [481, 328] on textarea "Cover letter template:" at bounding box center [562, 320] width 407 height 237
click at [577, 334] on textarea "Cover letter template:" at bounding box center [562, 320] width 407 height 237
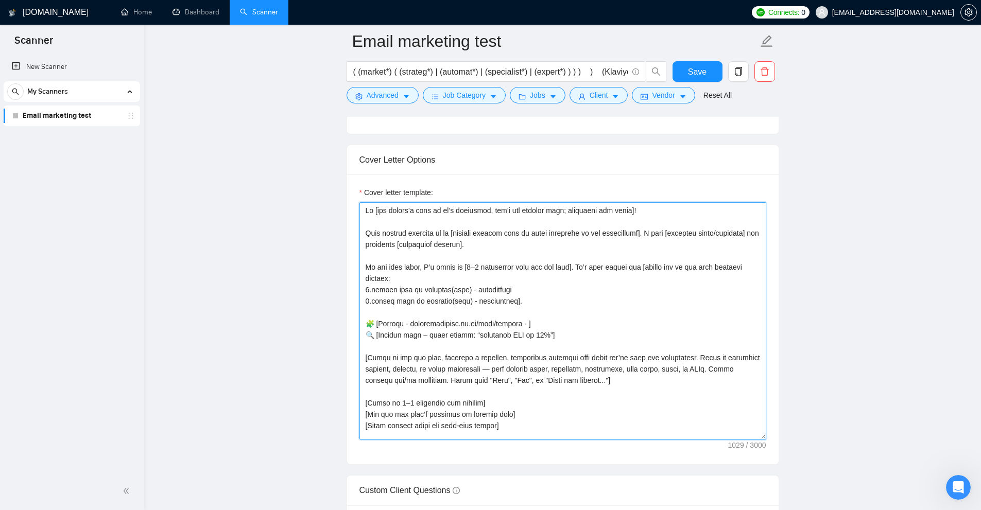
drag, startPoint x: 437, startPoint y: 328, endPoint x: 354, endPoint y: 321, distance: 83.2
click at [354, 321] on div "Cover letter template:" at bounding box center [562, 320] width 431 height 290
click at [569, 343] on textarea "Cover letter template:" at bounding box center [562, 320] width 407 height 237
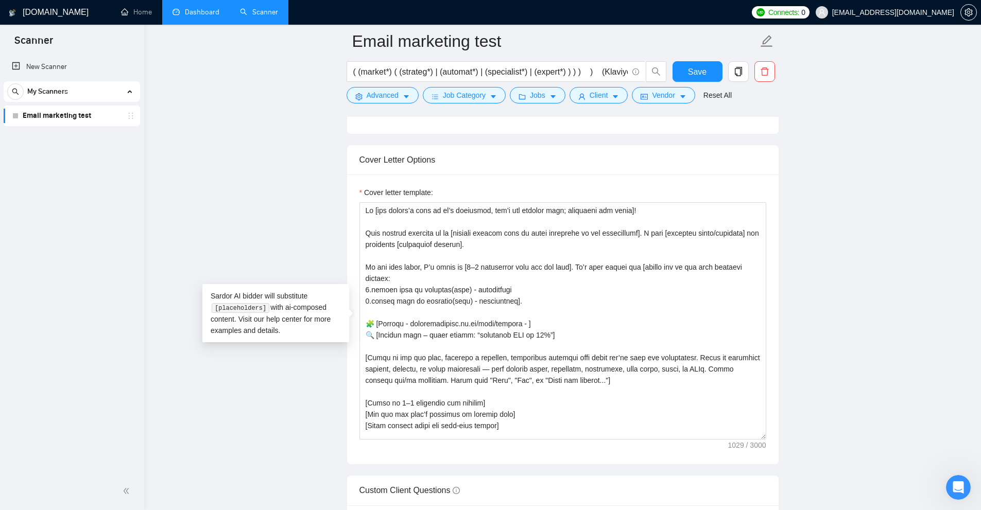
click at [211, 16] on link "Dashboard" at bounding box center [195, 12] width 47 height 9
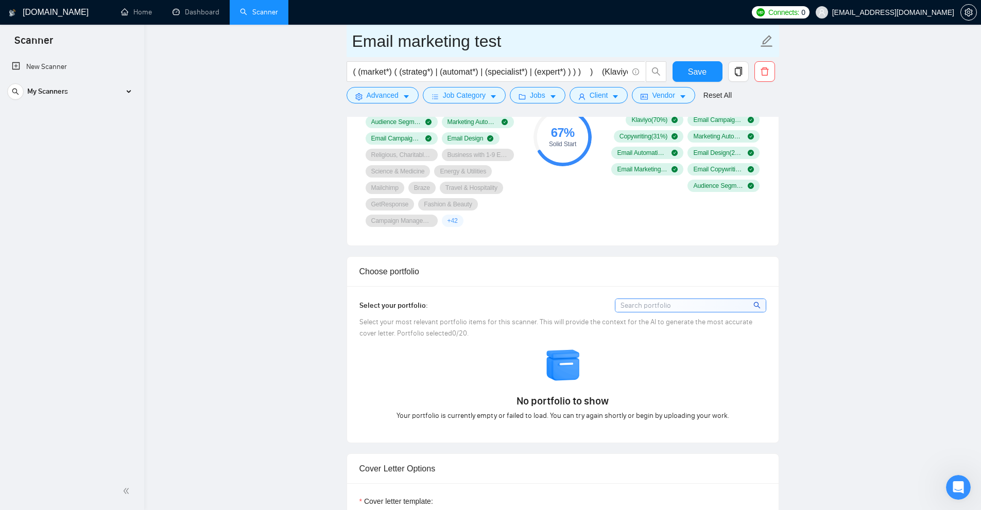
scroll to position [474, 0]
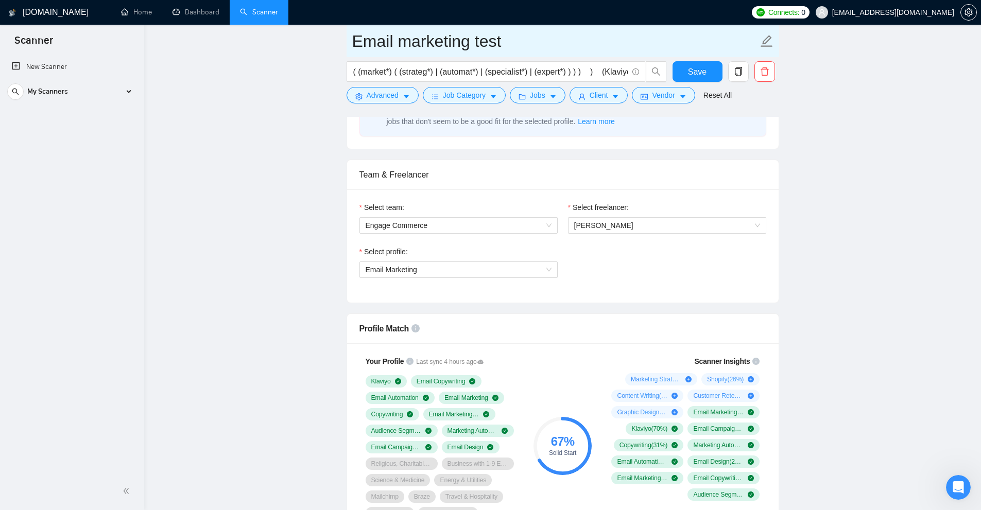
drag, startPoint x: 473, startPoint y: 48, endPoint x: 613, endPoint y: 50, distance: 140.0
click at [613, 50] on input "Email marketing test" at bounding box center [555, 41] width 406 height 26
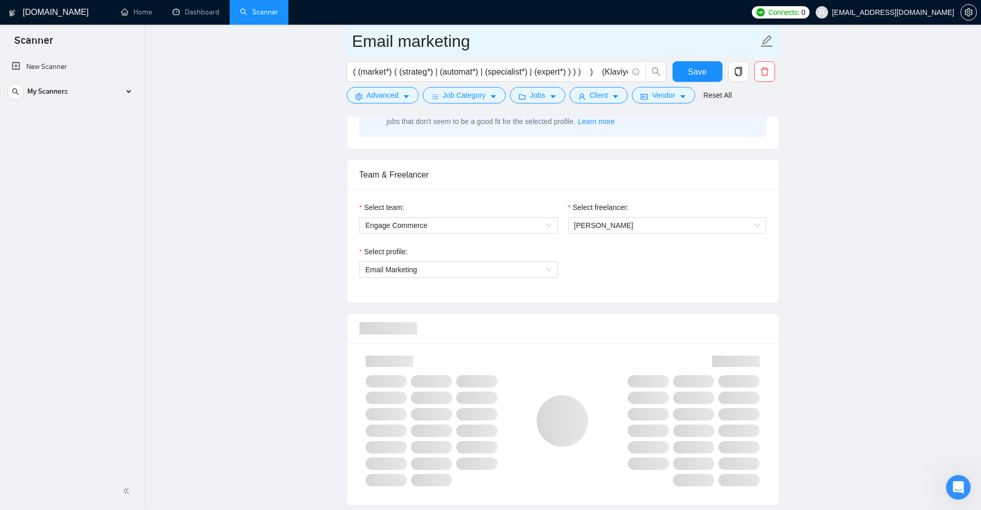
scroll to position [0, 0]
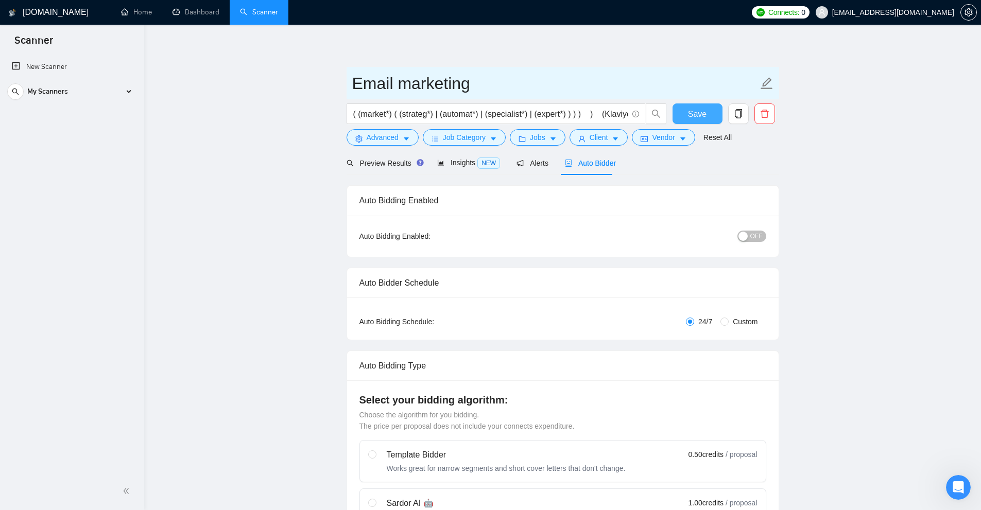
type input "Email marketing"
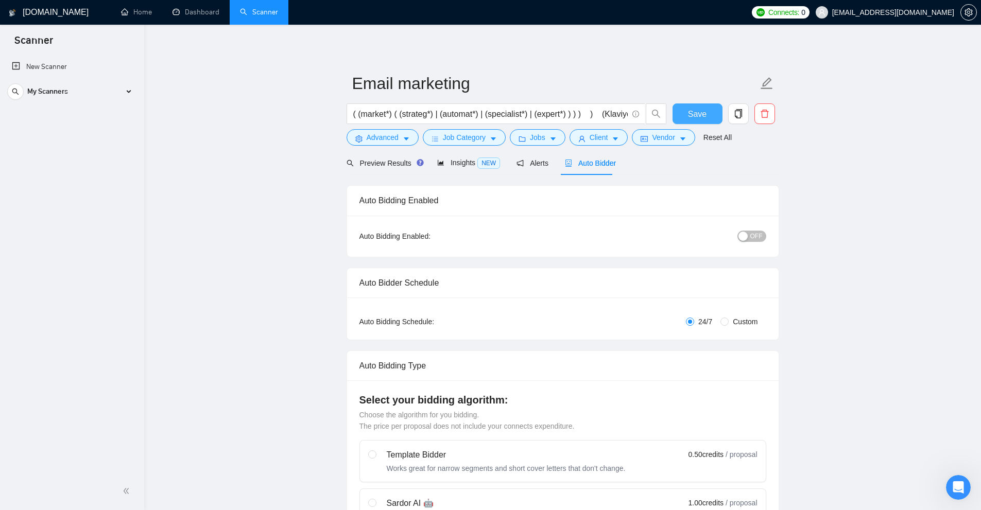
click at [685, 115] on button "Save" at bounding box center [697, 113] width 50 height 21
click at [133, 90] on div "My Scanners" at bounding box center [71, 91] width 129 height 21
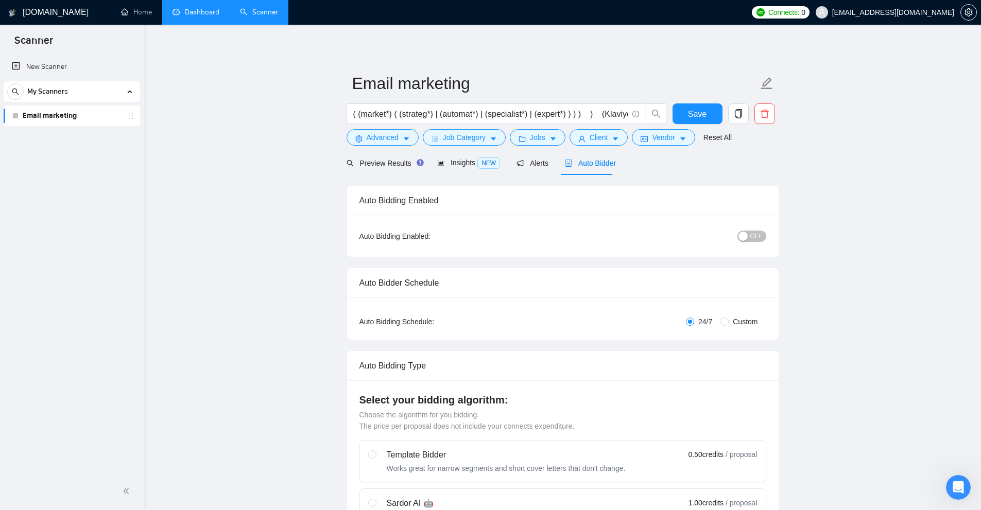
click at [201, 8] on link "Dashboard" at bounding box center [195, 12] width 47 height 9
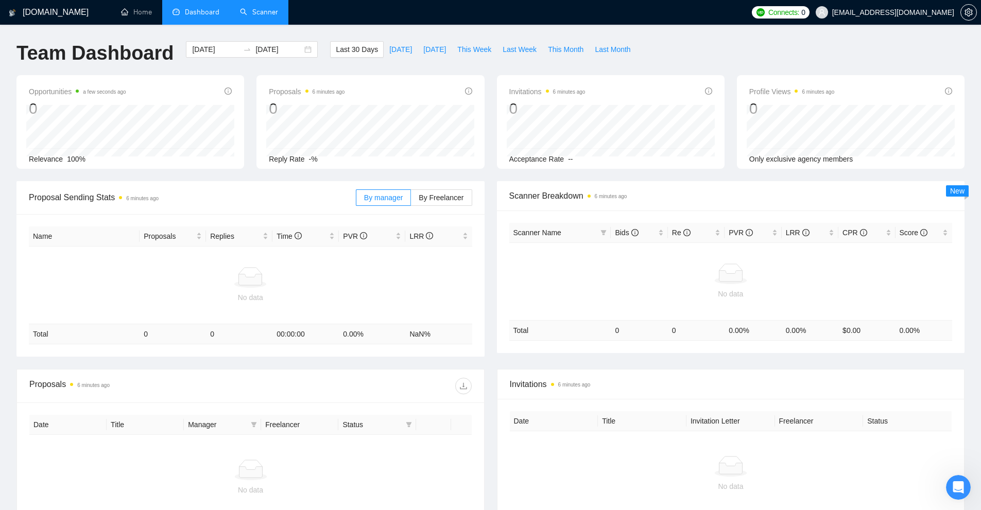
click at [267, 8] on link "Scanner" at bounding box center [259, 12] width 38 height 9
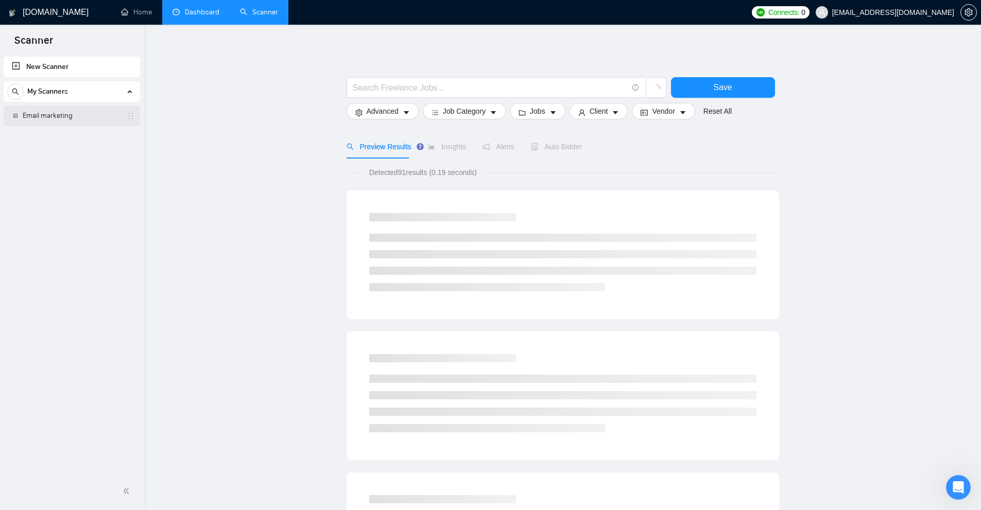
click at [69, 122] on link "Email marketing" at bounding box center [72, 116] width 98 height 21
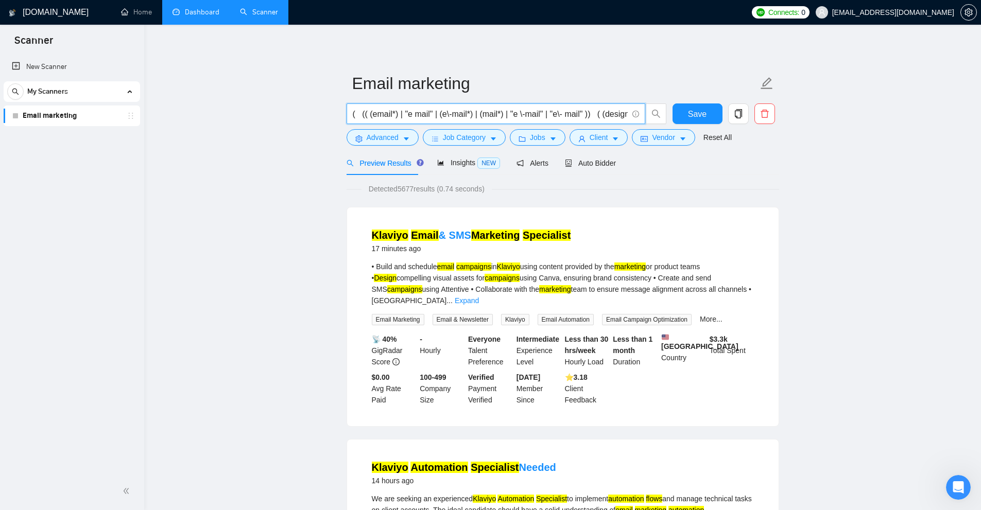
drag, startPoint x: 587, startPoint y: 114, endPoint x: 366, endPoint y: 108, distance: 220.9
click at [366, 108] on input "( (( (email*) | "e mail" | (e\-mail*) | (mail*) | "e \-mail" | "e\- mail" )) ( …" at bounding box center [490, 114] width 275 height 13
click at [556, 117] on input "( (( (email*) | "e mail" | (e\-mail*) | (mail*) | "e \-mail" | "e\- mail" )) ( …" at bounding box center [490, 114] width 275 height 13
click at [579, 113] on input "( (( (email*) | "e mail" | (e\-mail*) | (mail*) | "e \-mail" | "e\- mail" )) ( …" at bounding box center [490, 114] width 275 height 13
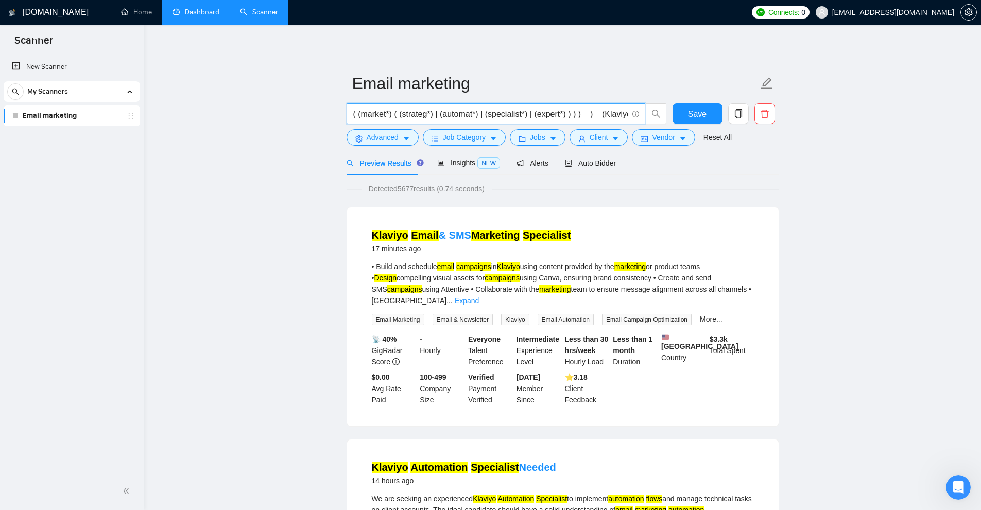
click at [602, 113] on input "( (( (email*) | "e mail" | (e\-mail*) | (mail*) | "e \-mail" | "e\- mail" )) ( …" at bounding box center [490, 114] width 275 height 13
drag, startPoint x: 592, startPoint y: 113, endPoint x: 584, endPoint y: 113, distance: 7.7
click at [584, 113] on input "( (( (email*) | "e mail" | (e\-mail*) | (mail*) | "e \-mail" | "e\- mail" )) ( …" at bounding box center [490, 114] width 275 height 13
drag, startPoint x: 584, startPoint y: 113, endPoint x: 594, endPoint y: 118, distance: 11.3
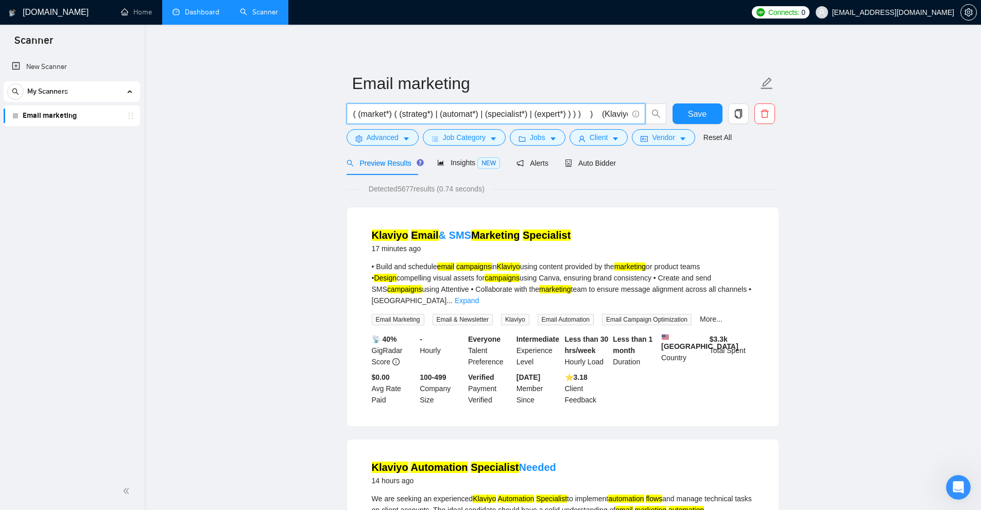
click at [594, 118] on input "( (( (email*) | "e mail" | (e\-mail*) | (mail*) | "e \-mail" | "e\- mail" )) ( …" at bounding box center [490, 114] width 275 height 13
drag, startPoint x: 584, startPoint y: 116, endPoint x: 593, endPoint y: 120, distance: 10.1
click at [593, 120] on span "( (( (email*) | "e mail" | (e\-mail*) | (mail*) | "e \-mail" | "e\- mail" )) ( …" at bounding box center [495, 113] width 299 height 21
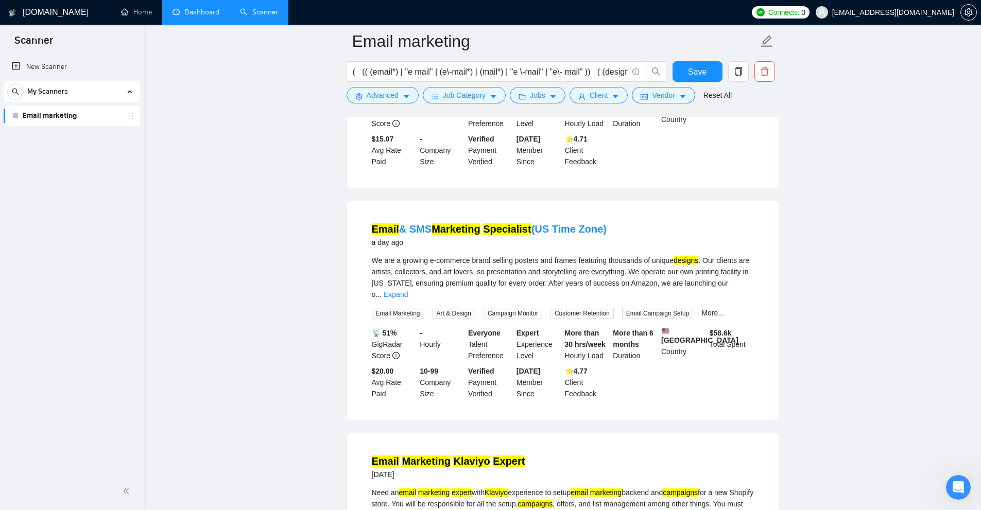
scroll to position [0, 0]
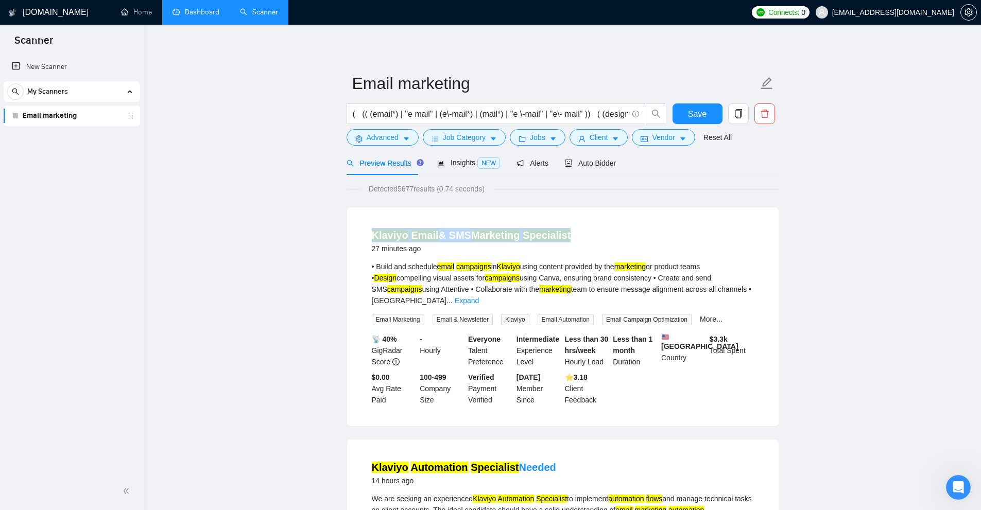
drag, startPoint x: 369, startPoint y: 232, endPoint x: 612, endPoint y: 237, distance: 243.1
click at [612, 237] on li "Klaviyo Email & SMS Marketing Specialist 27 minutes ago • Build and schedule em…" at bounding box center [562, 317] width 407 height 194
click at [612, 237] on div "Klaviyo Email & SMS Marketing Specialist 27 minutes ago" at bounding box center [563, 241] width 382 height 27
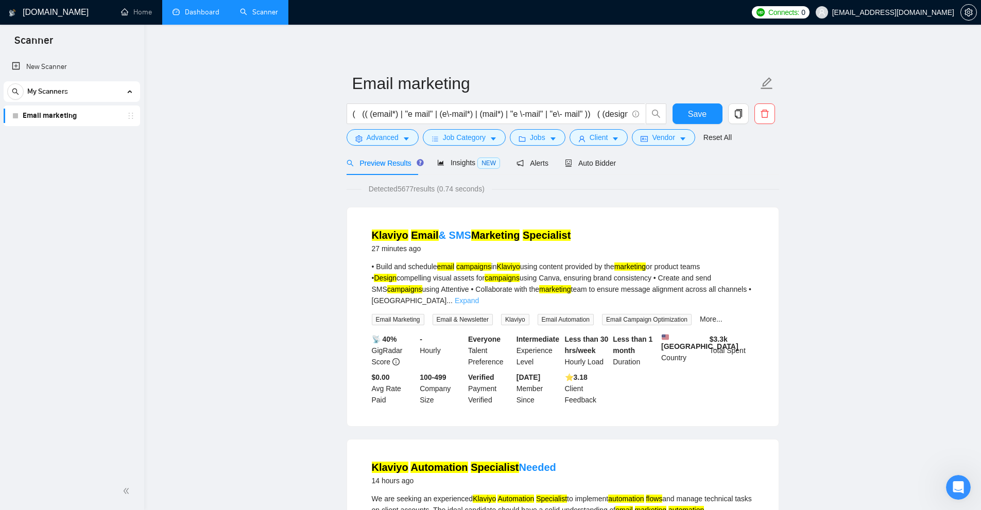
click at [479, 297] on link "Expand" at bounding box center [467, 301] width 24 height 8
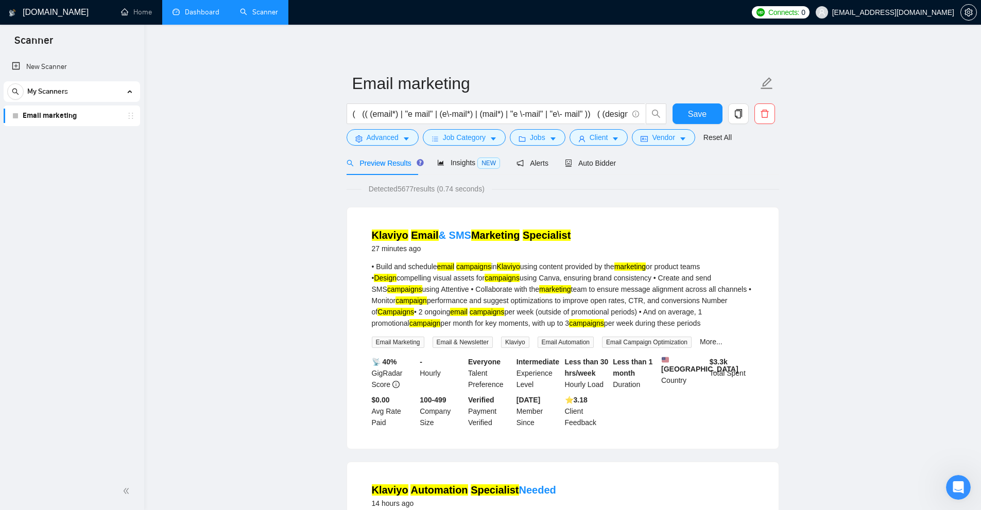
drag, startPoint x: 370, startPoint y: 265, endPoint x: 691, endPoint y: 319, distance: 326.3
click at [691, 319] on li "Klaviyo Email & SMS Marketing Specialist 27 minutes ago • Build and schedule em…" at bounding box center [562, 328] width 407 height 217
click at [691, 319] on div "• Build and schedule email campaigns in [GEOGRAPHIC_DATA] using content provide…" at bounding box center [563, 295] width 382 height 68
click at [623, 323] on div "• Build and schedule email campaigns in [GEOGRAPHIC_DATA] using content provide…" at bounding box center [563, 295] width 382 height 68
drag, startPoint x: 632, startPoint y: 323, endPoint x: 602, endPoint y: 312, distance: 31.6
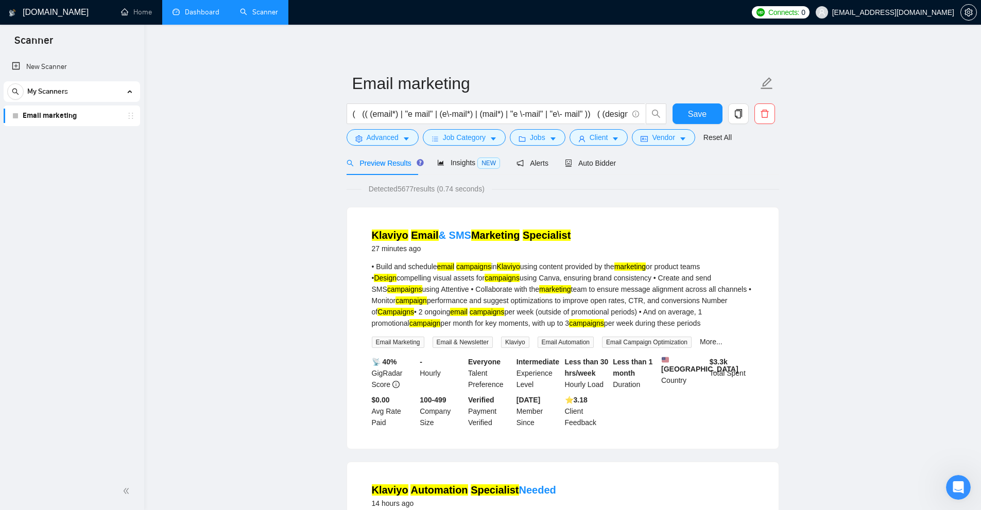
click at [602, 312] on div "• Build and schedule email campaigns in [GEOGRAPHIC_DATA] using content provide…" at bounding box center [563, 295] width 382 height 68
drag, startPoint x: 603, startPoint y: 308, endPoint x: 648, endPoint y: 319, distance: 46.7
click at [648, 319] on div "• Build and schedule email campaigns in [GEOGRAPHIC_DATA] using content provide…" at bounding box center [563, 295] width 382 height 68
click at [645, 319] on div "• Build and schedule email campaigns in [GEOGRAPHIC_DATA] using content provide…" at bounding box center [563, 295] width 382 height 68
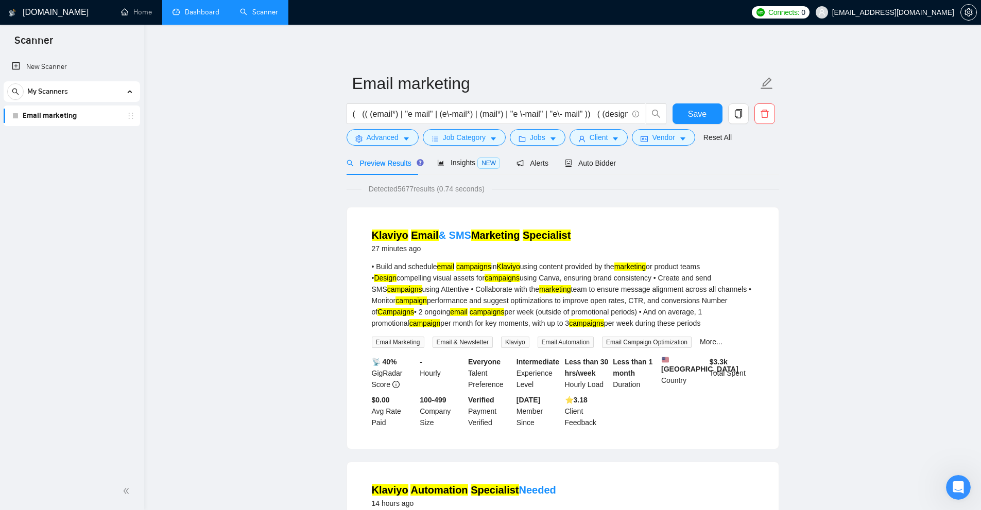
drag, startPoint x: 627, startPoint y: 319, endPoint x: 604, endPoint y: 310, distance: 24.8
click at [604, 310] on div "• Build and schedule email campaigns in [GEOGRAPHIC_DATA] using content provide…" at bounding box center [563, 295] width 382 height 68
click at [603, 310] on div "• Build and schedule email campaigns in [GEOGRAPHIC_DATA] using content provide…" at bounding box center [563, 295] width 382 height 68
drag, startPoint x: 603, startPoint y: 310, endPoint x: 639, endPoint y: 323, distance: 38.4
click at [639, 323] on div "• Build and schedule email campaigns in [GEOGRAPHIC_DATA] using content provide…" at bounding box center [563, 295] width 382 height 68
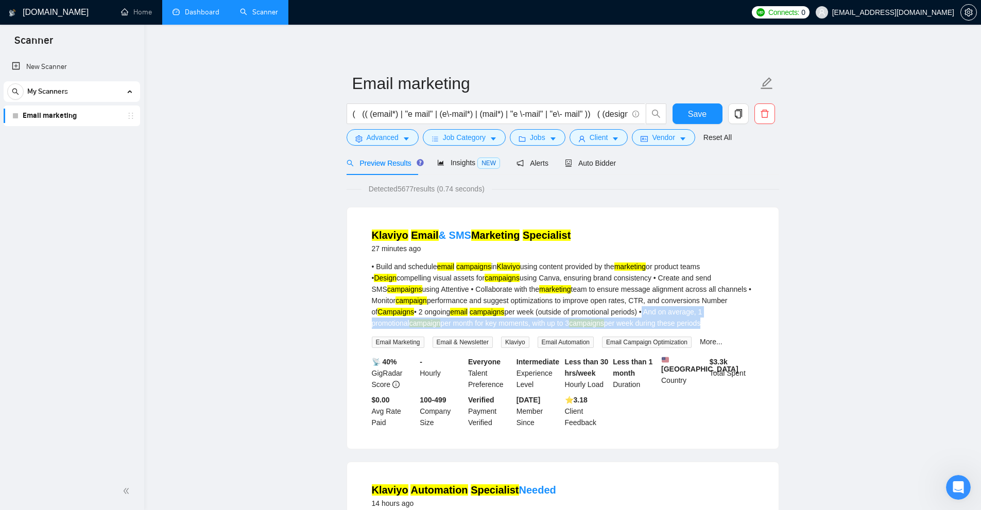
click at [639, 323] on div "• Build and schedule email campaigns in [GEOGRAPHIC_DATA] using content provide…" at bounding box center [563, 295] width 382 height 68
drag, startPoint x: 632, startPoint y: 323, endPoint x: 602, endPoint y: 311, distance: 32.6
click at [602, 311] on div "• Build and schedule email campaigns in [GEOGRAPHIC_DATA] using content provide…" at bounding box center [563, 295] width 382 height 68
drag, startPoint x: 602, startPoint y: 308, endPoint x: 624, endPoint y: 323, distance: 26.8
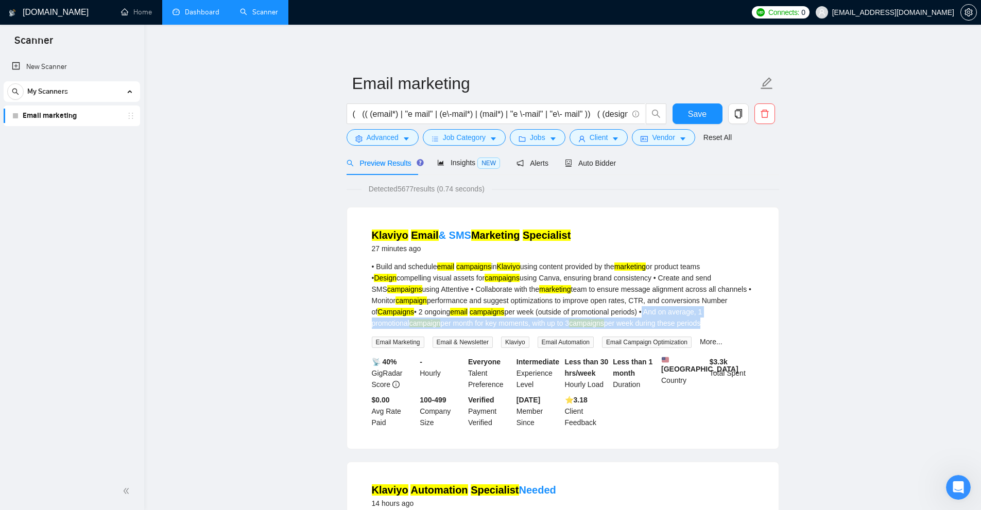
click at [624, 323] on div "• Build and schedule email campaigns in [GEOGRAPHIC_DATA] using content provide…" at bounding box center [563, 295] width 382 height 68
click at [602, 312] on div "• Build and schedule email campaigns in [GEOGRAPHIC_DATA] using content provide…" at bounding box center [563, 295] width 382 height 68
drag, startPoint x: 602, startPoint y: 310, endPoint x: 631, endPoint y: 325, distance: 33.2
click at [631, 325] on div "• Build and schedule email campaigns in [GEOGRAPHIC_DATA] using content provide…" at bounding box center [563, 295] width 382 height 68
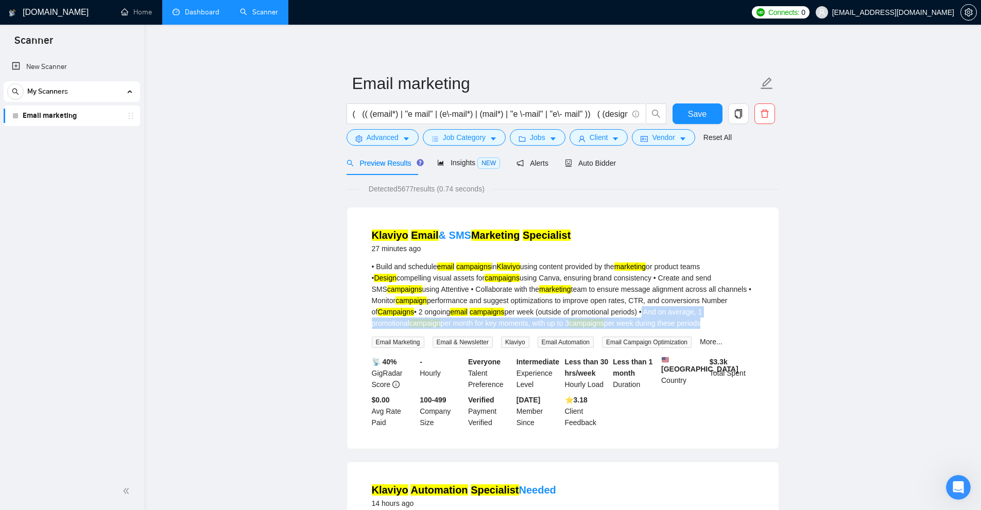
drag, startPoint x: 638, startPoint y: 323, endPoint x: 602, endPoint y: 309, distance: 38.6
click at [602, 309] on div "• Build and schedule email campaigns in [GEOGRAPHIC_DATA] using content provide…" at bounding box center [563, 295] width 382 height 68
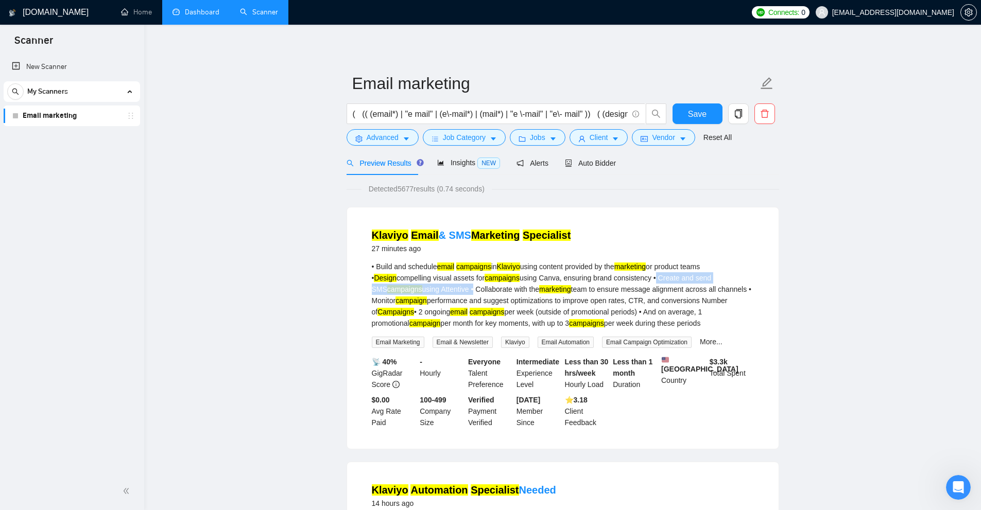
drag, startPoint x: 627, startPoint y: 276, endPoint x: 423, endPoint y: 287, distance: 204.7
click at [423, 287] on div "• Build and schedule email campaigns in [GEOGRAPHIC_DATA] using content provide…" at bounding box center [563, 295] width 382 height 68
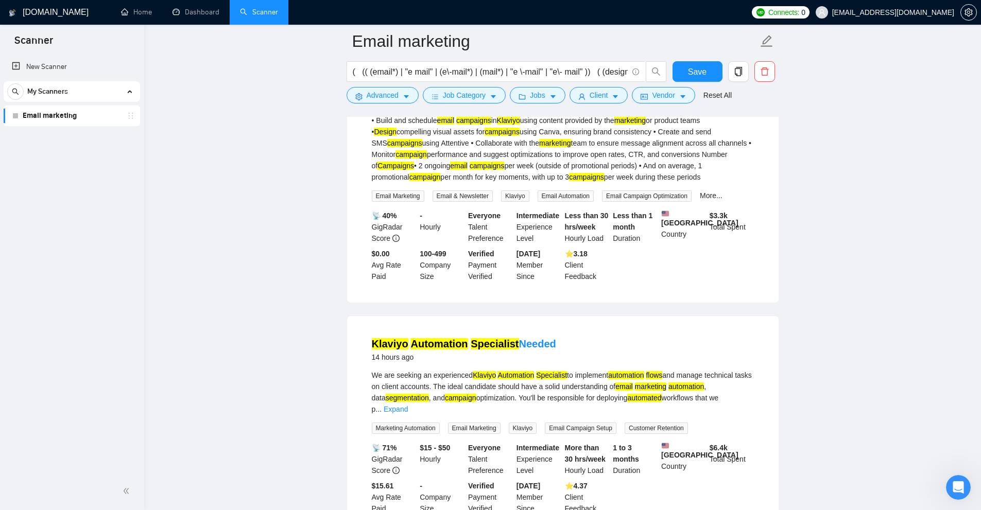
click at [542, 171] on div "• Build and schedule email campaigns in [GEOGRAPHIC_DATA] using content provide…" at bounding box center [563, 149] width 382 height 68
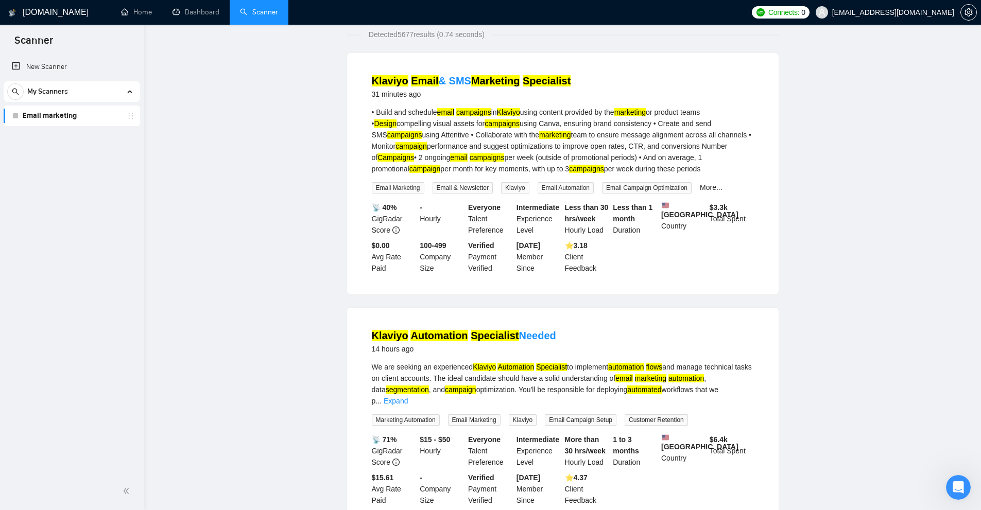
scroll to position [0, 0]
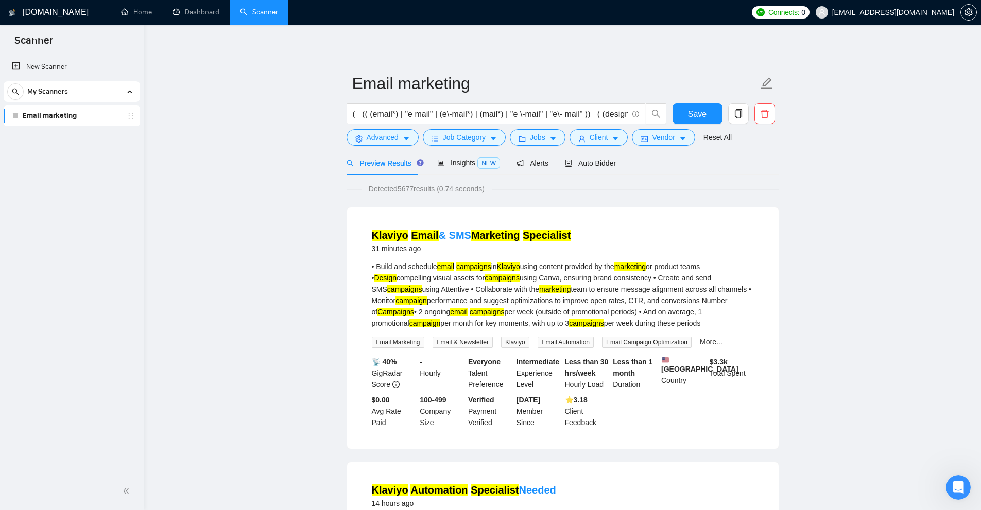
drag, startPoint x: 366, startPoint y: 189, endPoint x: 518, endPoint y: 182, distance: 153.0
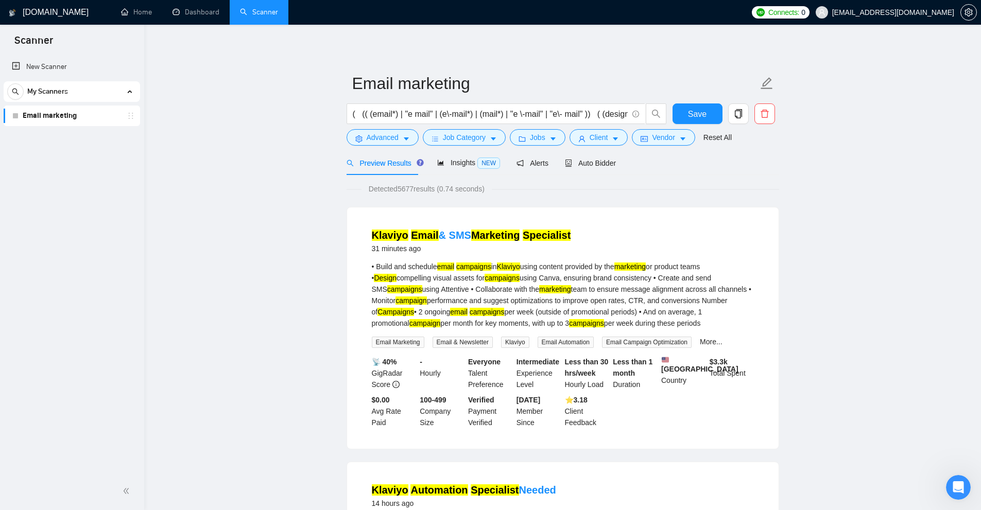
click at [748, 312] on div "• Build and schedule email campaigns in [GEOGRAPHIC_DATA] using content provide…" at bounding box center [563, 295] width 382 height 68
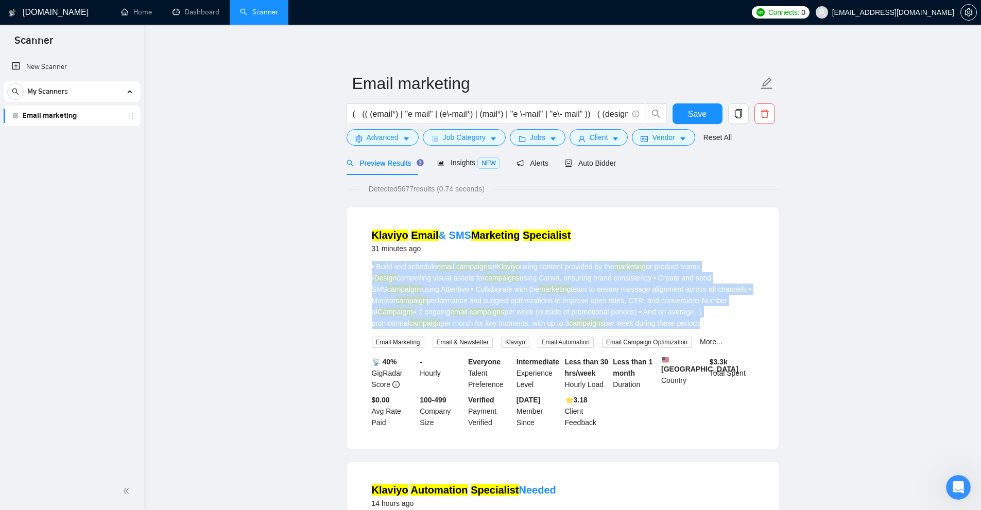
click at [748, 312] on div "• Build and schedule email campaigns in [GEOGRAPHIC_DATA] using content provide…" at bounding box center [563, 295] width 382 height 68
click at [714, 318] on div "• Build and schedule email campaigns in [GEOGRAPHIC_DATA] using content provide…" at bounding box center [563, 295] width 382 height 68
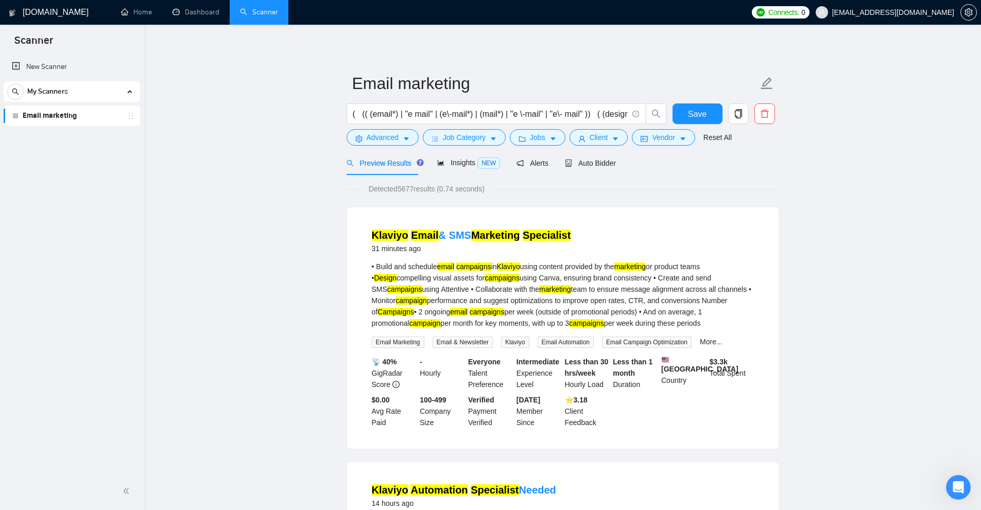
drag, startPoint x: 634, startPoint y: 324, endPoint x: 604, endPoint y: 310, distance: 33.6
click at [604, 310] on div "• Build and schedule email campaigns in [GEOGRAPHIC_DATA] using content provide…" at bounding box center [563, 295] width 382 height 68
drag, startPoint x: 603, startPoint y: 313, endPoint x: 650, endPoint y: 328, distance: 49.2
click at [650, 328] on div "• Build and schedule email campaigns in [GEOGRAPHIC_DATA] using content provide…" at bounding box center [563, 295] width 382 height 68
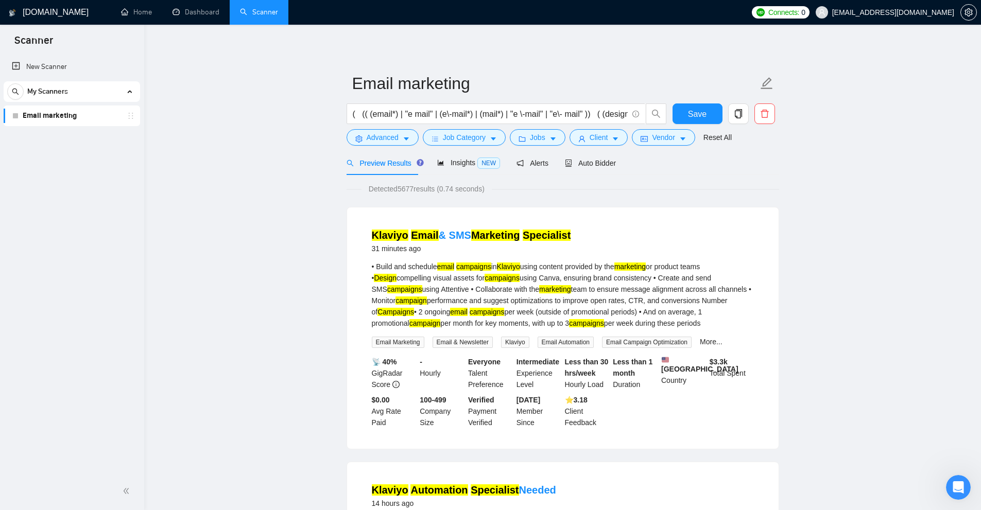
click at [525, 312] on div "• Build and schedule email campaigns in [GEOGRAPHIC_DATA] using content provide…" at bounding box center [563, 295] width 382 height 68
drag, startPoint x: 600, startPoint y: 312, endPoint x: 355, endPoint y: 306, distance: 244.6
click at [355, 306] on div "Klaviyo Email & SMS Marketing Specialist 31 minutes ago • Build and schedule em…" at bounding box center [562, 327] width 431 height 241
click at [407, 301] on div "• Build and schedule email campaigns in [GEOGRAPHIC_DATA] using content provide…" at bounding box center [563, 295] width 382 height 68
click at [633, 280] on div "• Build and schedule email campaigns in [GEOGRAPHIC_DATA] using content provide…" at bounding box center [563, 295] width 382 height 68
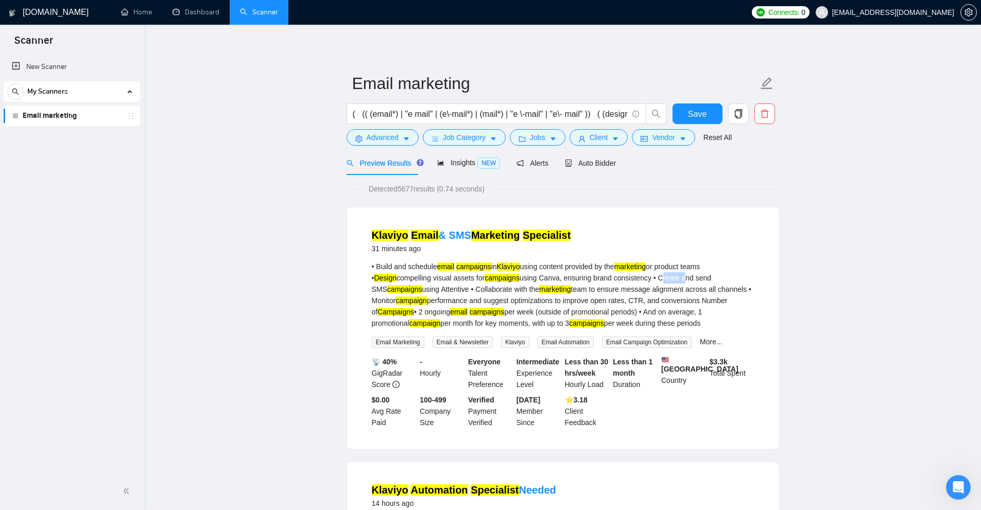
click at [633, 280] on div "• Build and schedule email campaigns in [GEOGRAPHIC_DATA] using content provide…" at bounding box center [563, 295] width 382 height 68
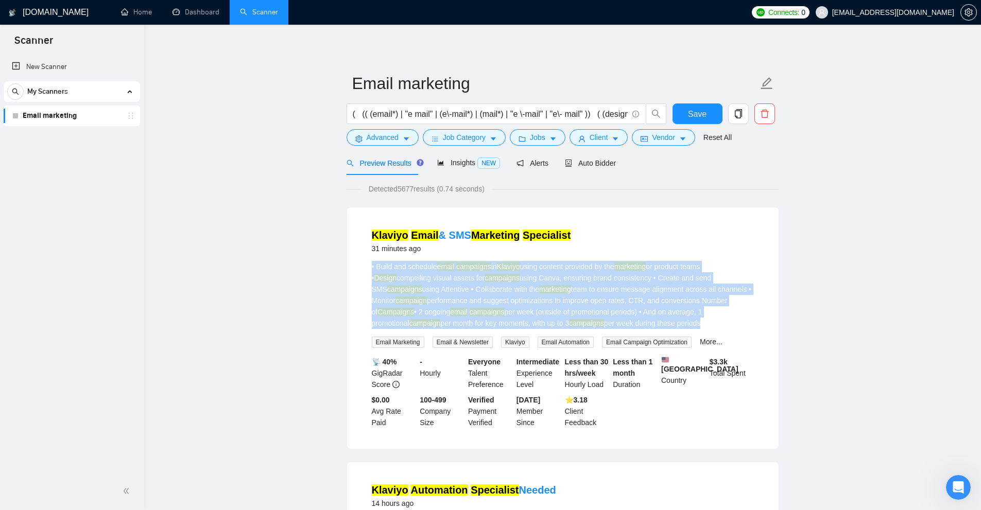
click at [633, 280] on div "• Build and schedule email campaigns in [GEOGRAPHIC_DATA] using content provide…" at bounding box center [563, 295] width 382 height 68
click at [758, 304] on li "Klaviyo Email & SMS Marketing Specialist 31 minutes ago • Build and schedule em…" at bounding box center [562, 328] width 407 height 217
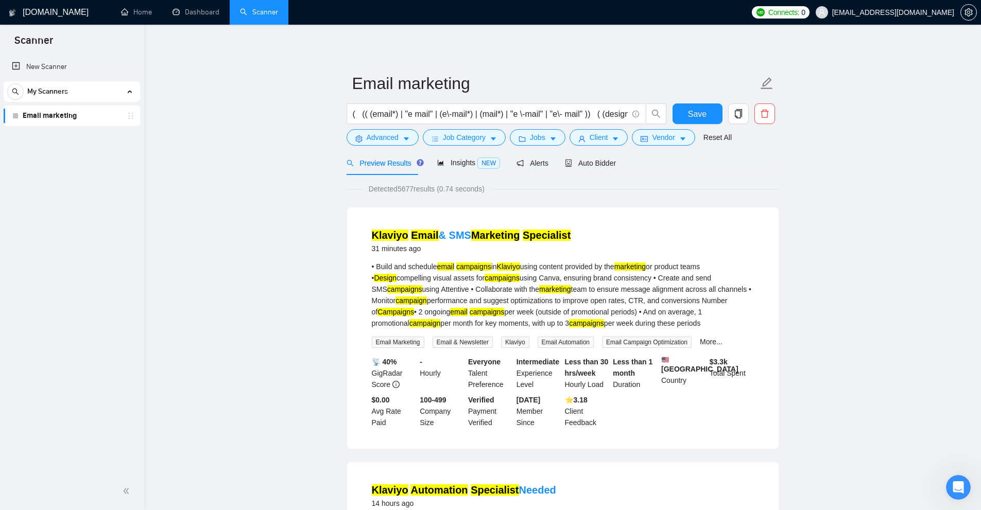
click at [763, 311] on li "Klaviyo Email & SMS Marketing Specialist 31 minutes ago • Build and schedule em…" at bounding box center [562, 328] width 407 height 217
drag, startPoint x: 630, startPoint y: 322, endPoint x: 450, endPoint y: 295, distance: 181.7
click at [450, 295] on div "• Build and schedule email campaigns in [GEOGRAPHIC_DATA] using content provide…" at bounding box center [563, 295] width 382 height 68
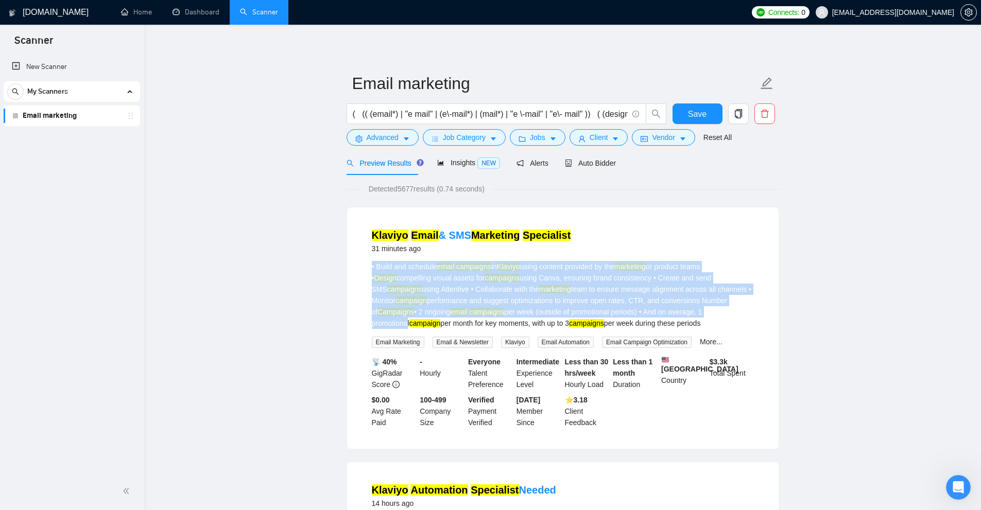
drag, startPoint x: 444, startPoint y: 275, endPoint x: 709, endPoint y: 316, distance: 268.2
click at [703, 310] on div "Klaviyo Email & SMS Marketing Specialist 31 minutes ago • Build and schedule em…" at bounding box center [562, 327] width 431 height 241
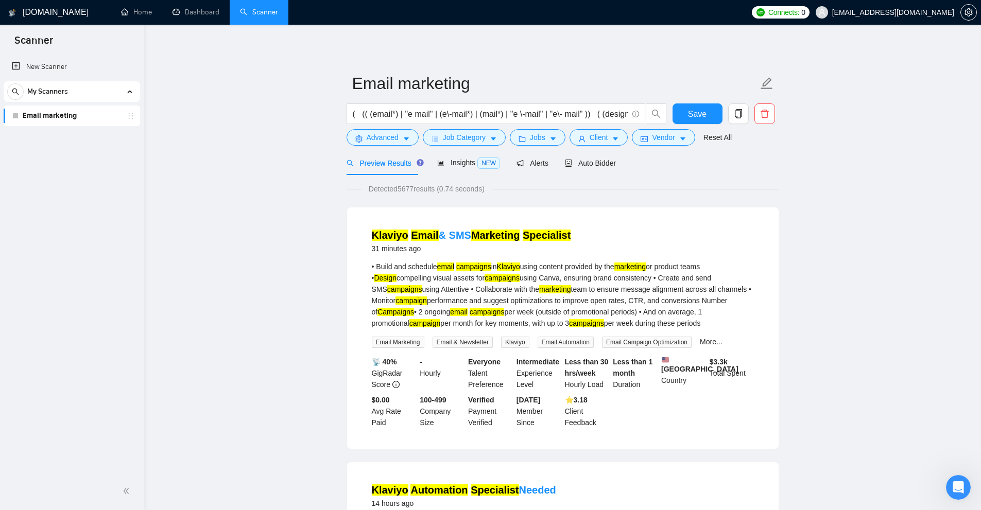
click at [697, 321] on div "• Build and schedule email campaigns in [GEOGRAPHIC_DATA] using content provide…" at bounding box center [563, 295] width 382 height 68
drag, startPoint x: 647, startPoint y: 329, endPoint x: 569, endPoint y: 306, distance: 80.6
click at [569, 306] on div "• Build and schedule email campaigns in [GEOGRAPHIC_DATA] using content provide…" at bounding box center [563, 304] width 382 height 87
click at [569, 306] on div "• Build and schedule email campaigns in [GEOGRAPHIC_DATA] using content provide…" at bounding box center [563, 295] width 382 height 68
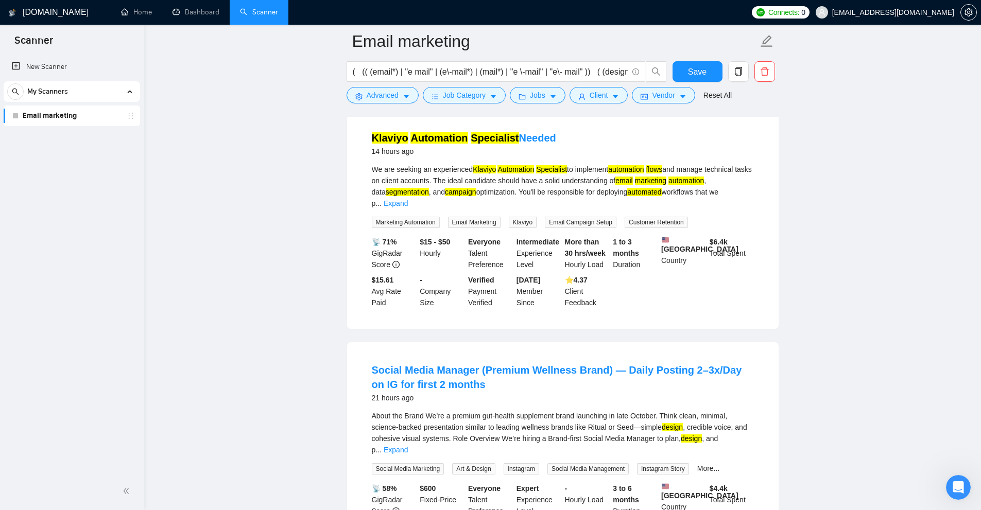
scroll to position [412, 0]
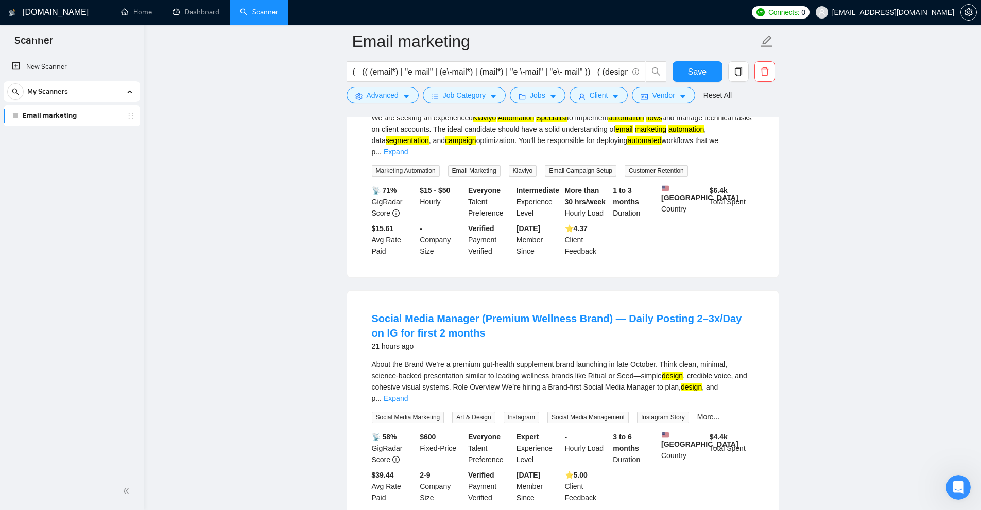
click at [408, 148] on link "Expand" at bounding box center [396, 152] width 24 height 8
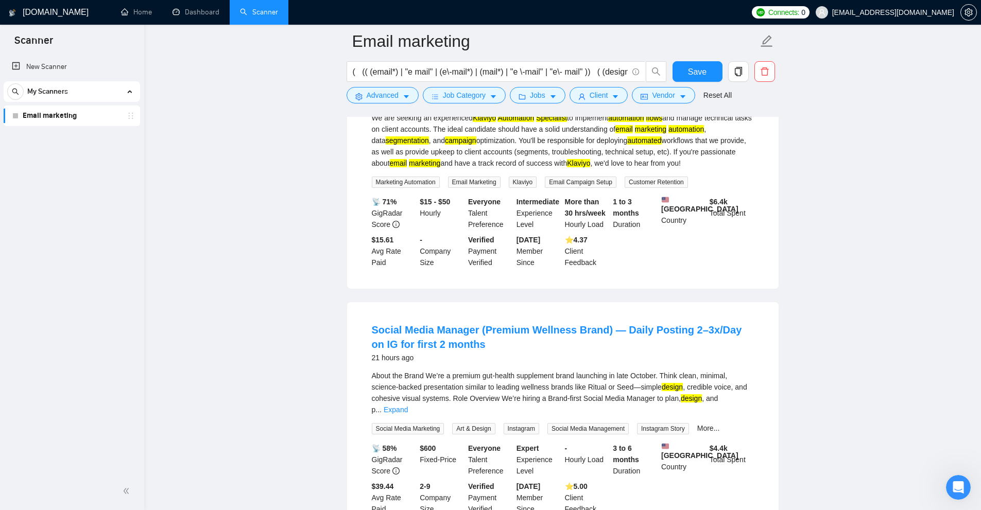
click at [733, 147] on div "We are seeking an experienced Klaviyo Automation Specialist to implement automa…" at bounding box center [563, 140] width 382 height 57
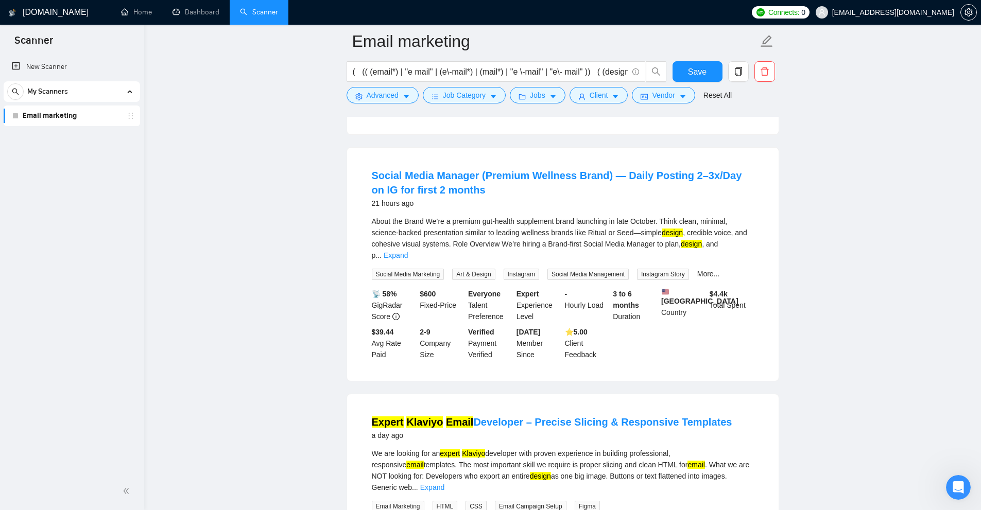
scroll to position [0, 0]
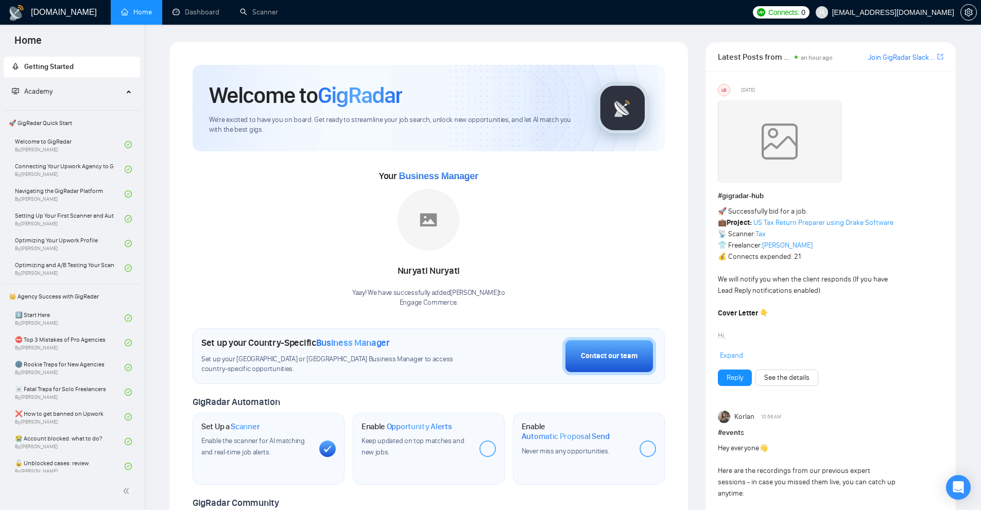
click at [288, 23] on ul "Home Dashboard Scanner" at bounding box center [427, 12] width 640 height 25
click at [278, 16] on link "Scanner" at bounding box center [259, 12] width 38 height 9
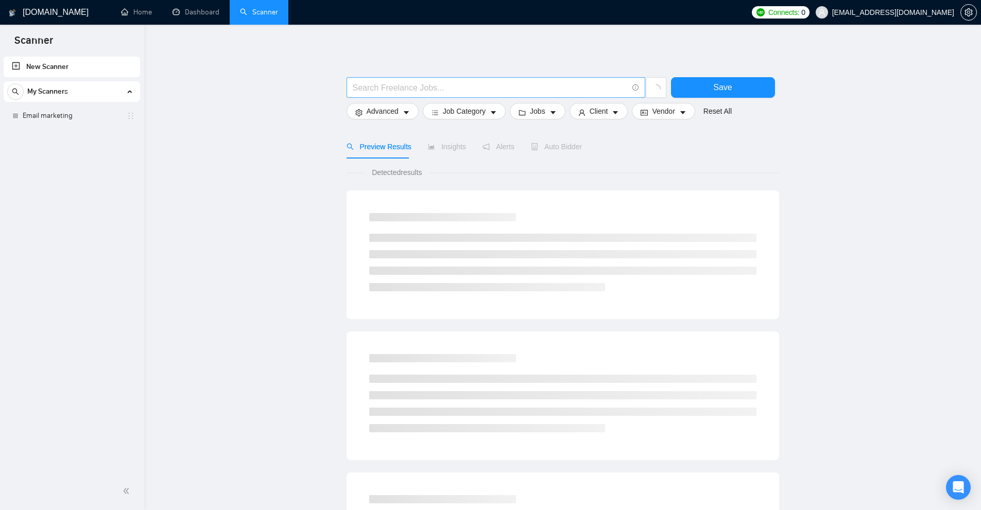
click at [391, 86] on input "text" at bounding box center [490, 87] width 275 height 13
paste input "(in\-house*)"
type input "(in\-house*)"
